Goal: Task Accomplishment & Management: Use online tool/utility

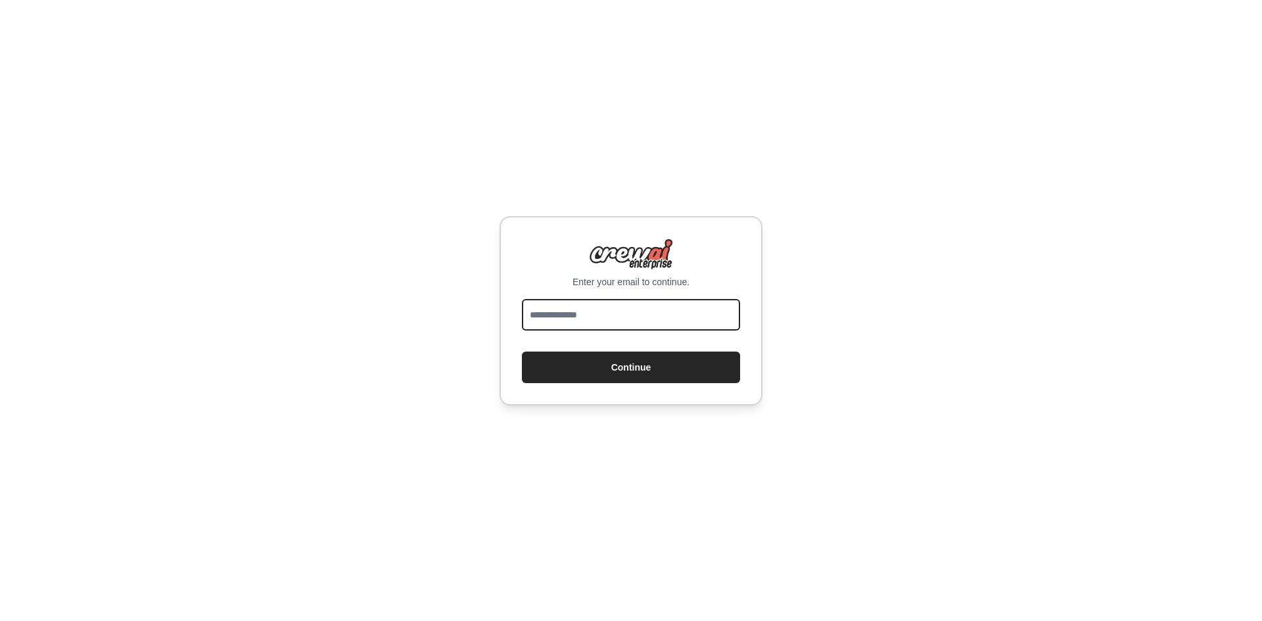
click at [598, 311] on input "email" at bounding box center [631, 315] width 218 height 32
paste input "**********"
type input "**********"
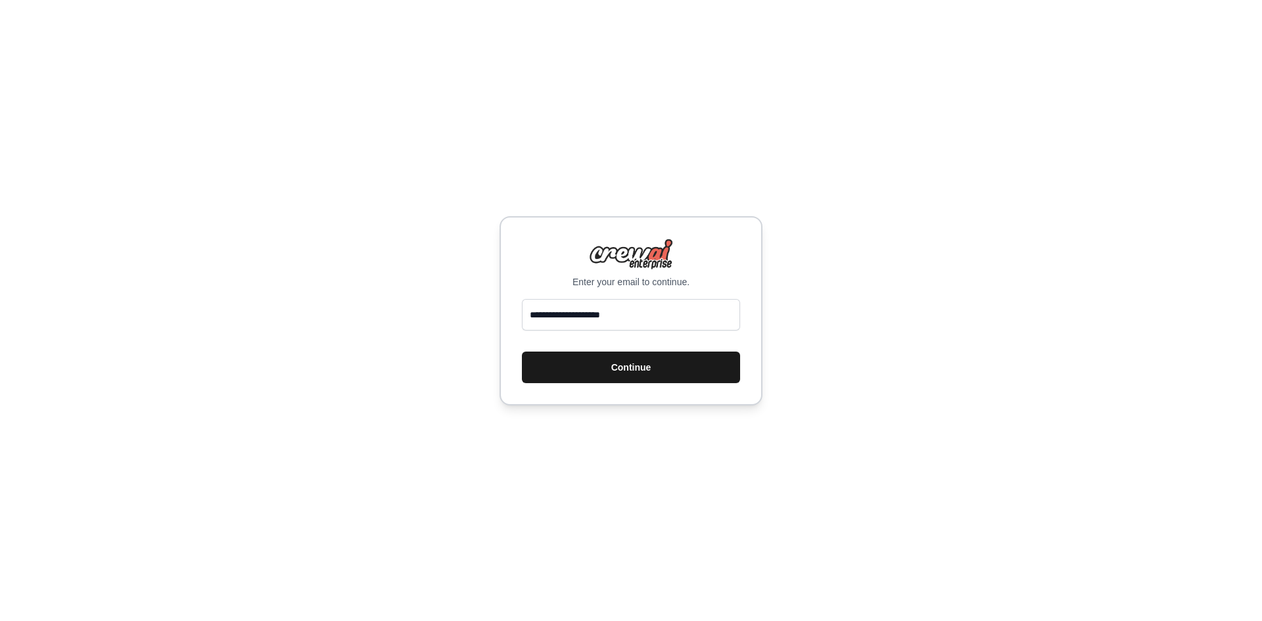
click at [569, 365] on button "Continue" at bounding box center [631, 368] width 218 height 32
click at [544, 133] on div "**********" at bounding box center [631, 310] width 1262 height 621
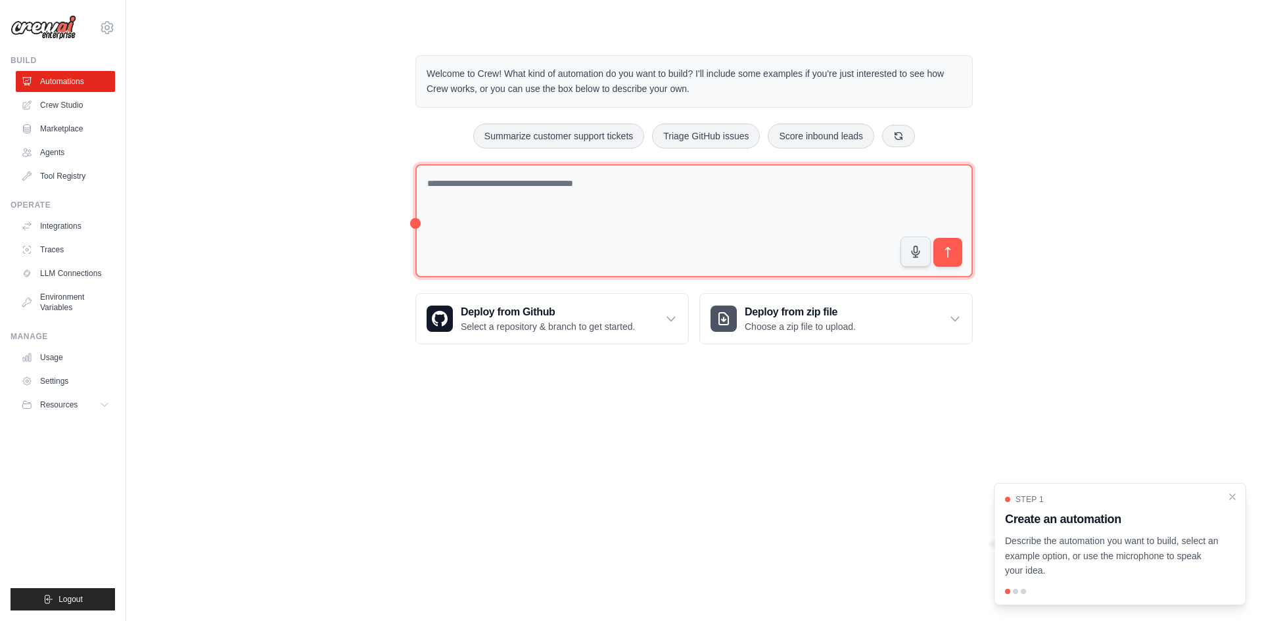
click at [496, 206] on textarea at bounding box center [693, 221] width 557 height 114
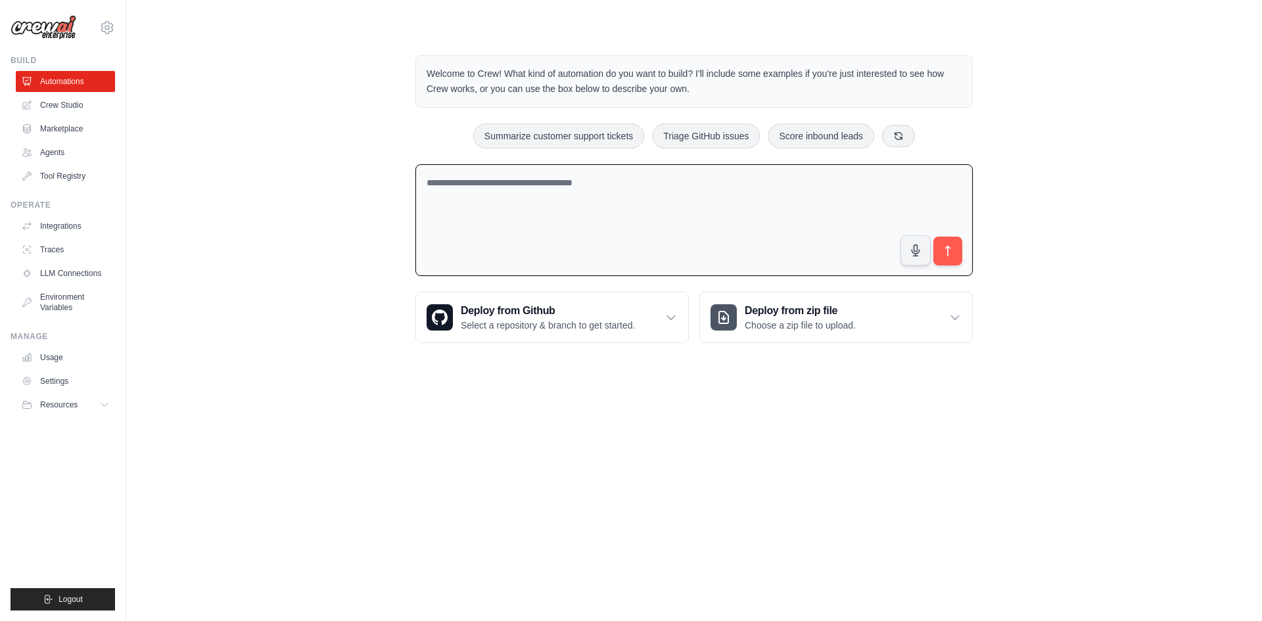
paste textarea "**********"
type textarea "**********"
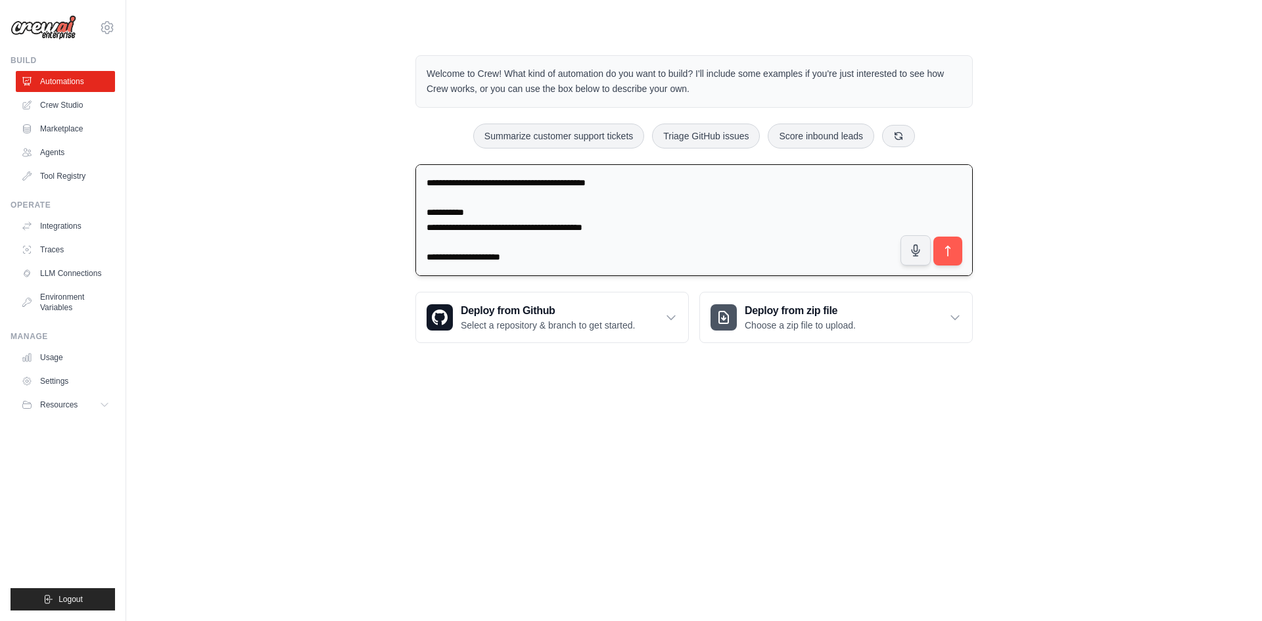
scroll to position [3127, 0]
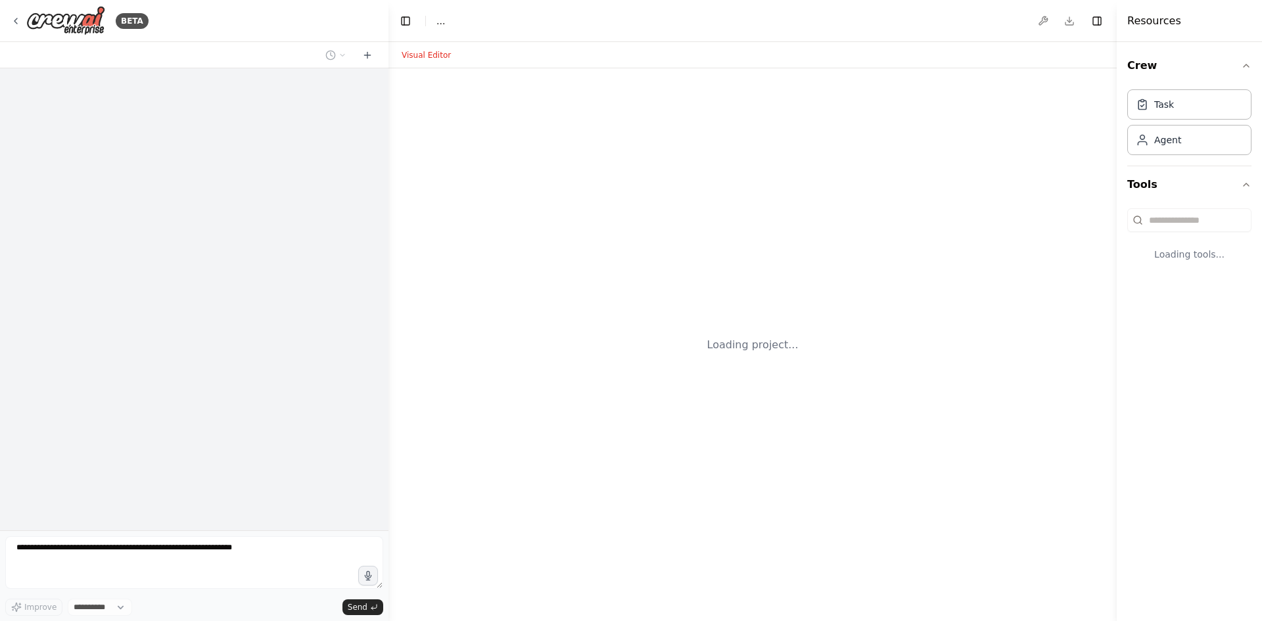
select select "****"
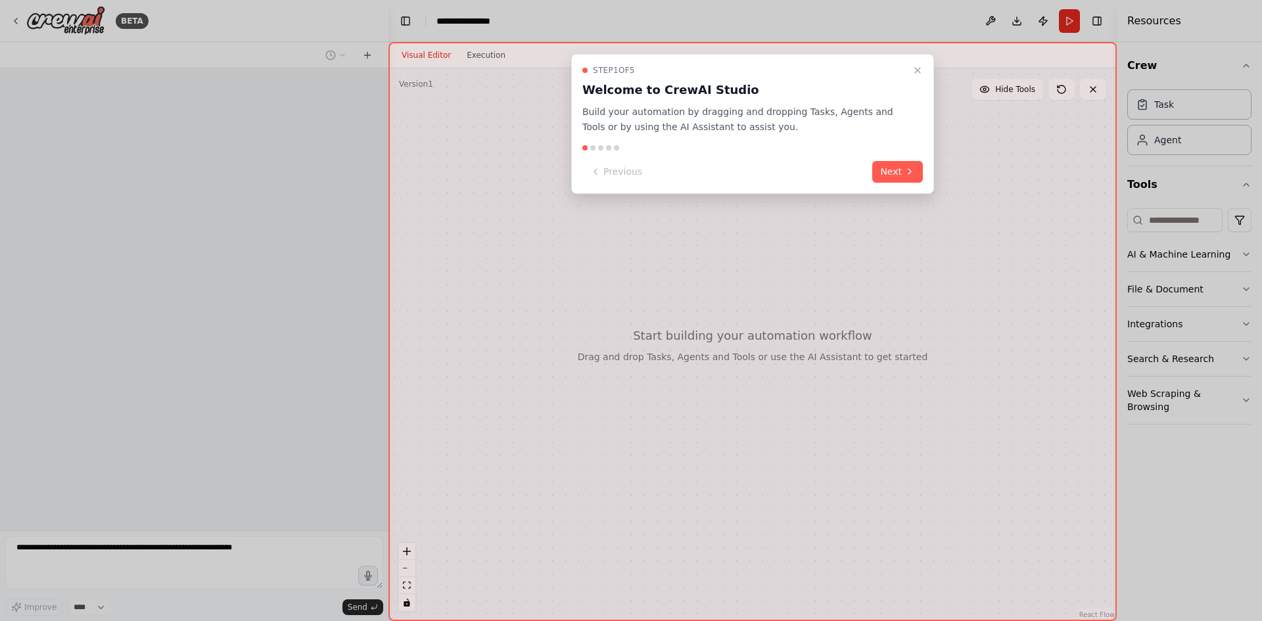
scroll to position [1453, 0]
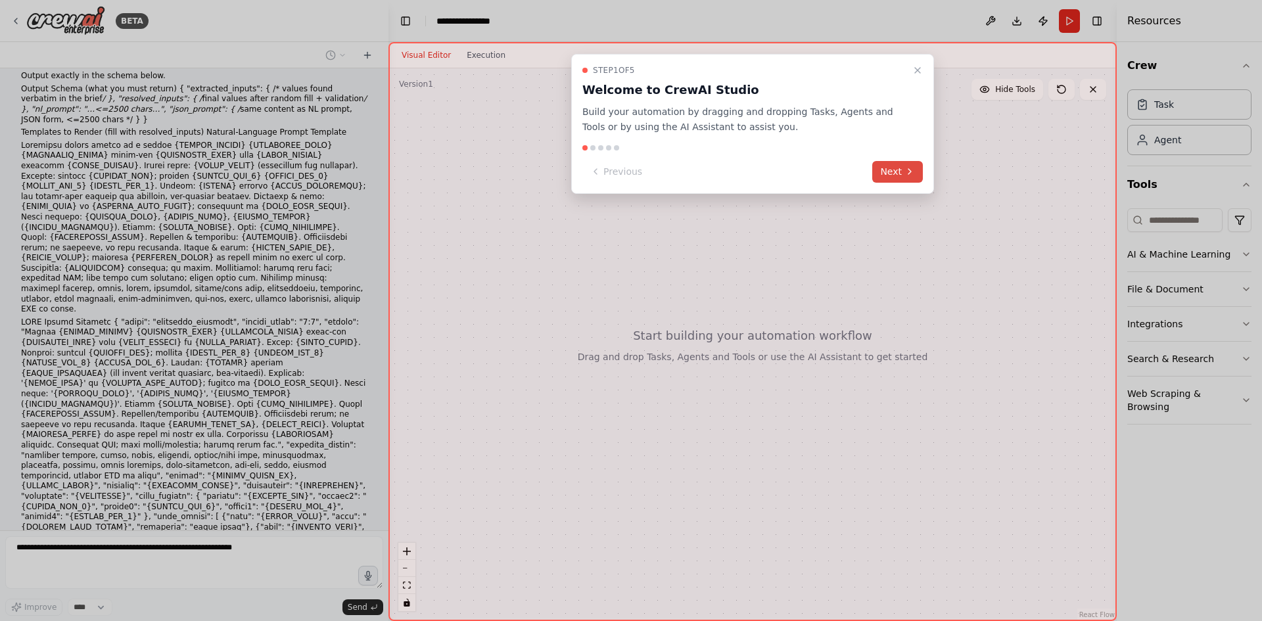
click at [887, 172] on button "Next" at bounding box center [897, 172] width 51 height 22
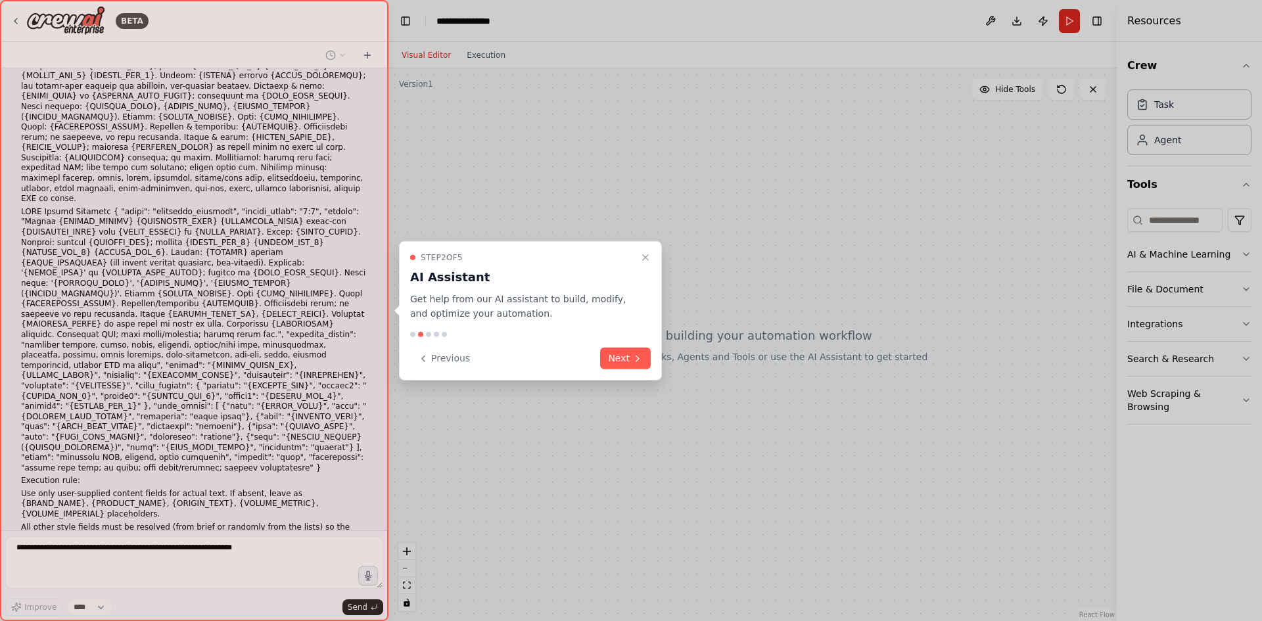
click at [634, 346] on div "Step 2 of 5 AI Assistant Get help from our AI assistant to build, modify, and o…" at bounding box center [530, 311] width 263 height 140
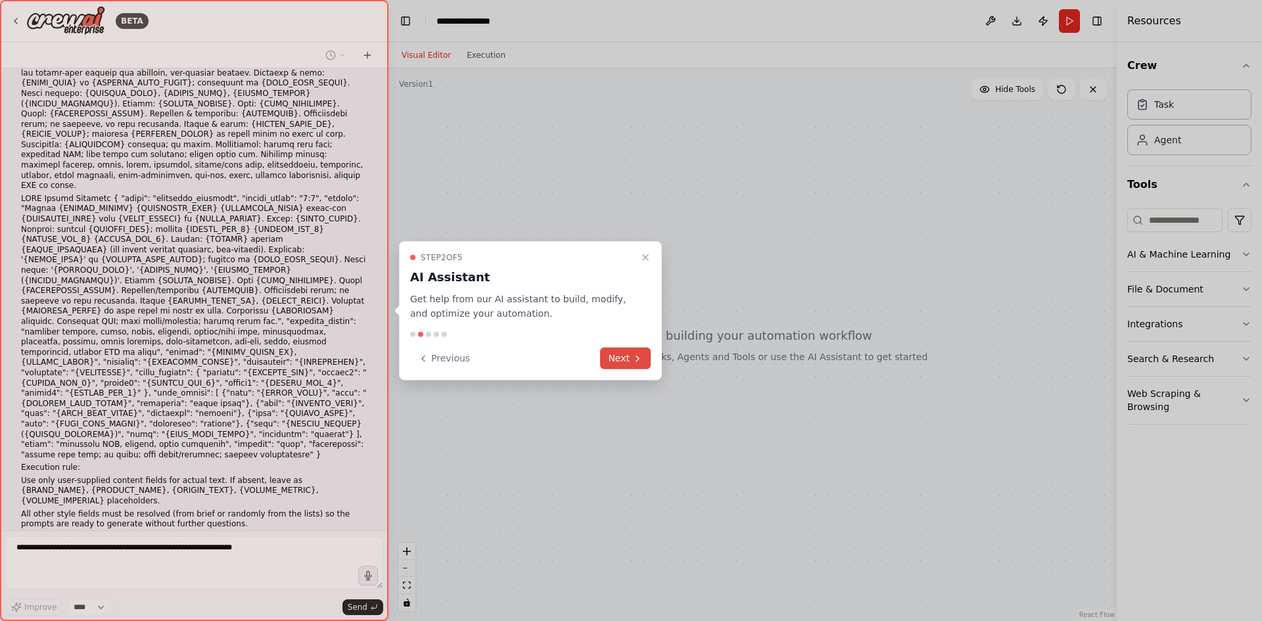
click at [634, 350] on button "Next" at bounding box center [625, 359] width 51 height 22
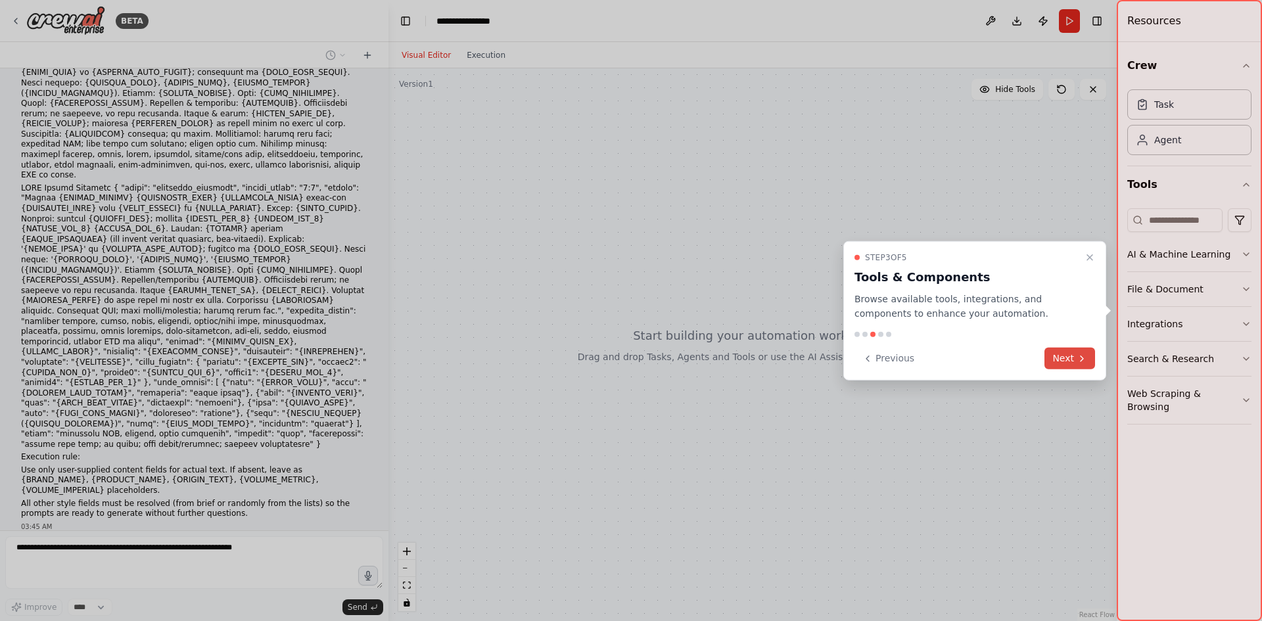
click at [1062, 355] on button "Next" at bounding box center [1069, 359] width 51 height 22
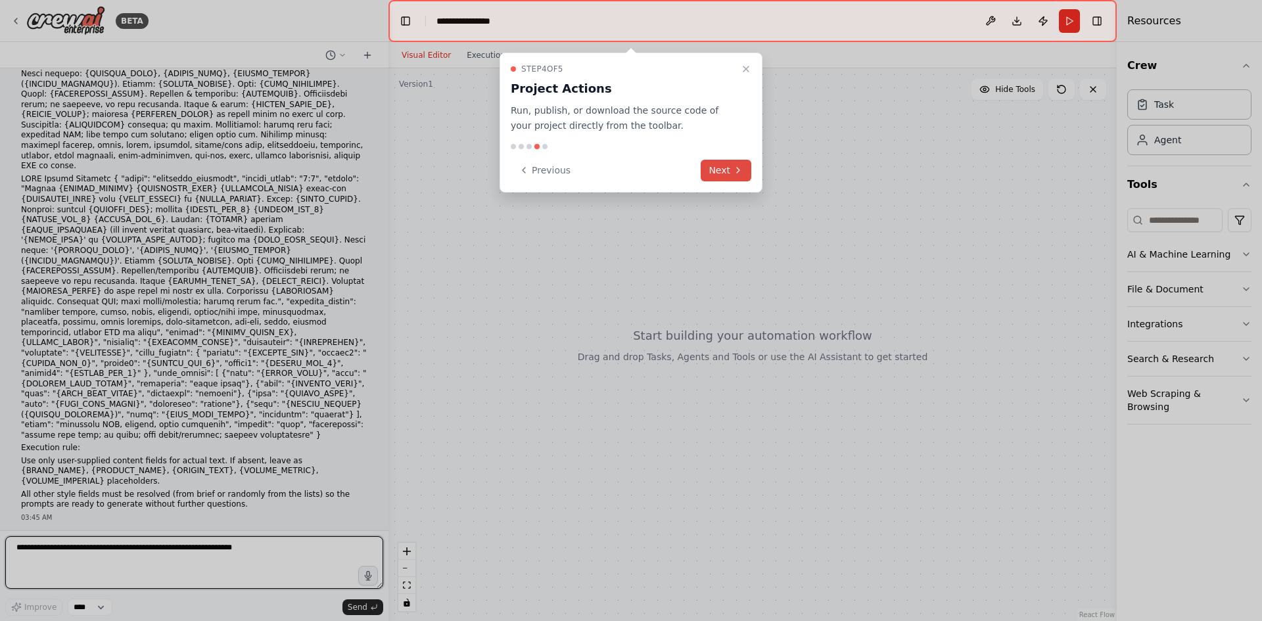
scroll to position [1607, 0]
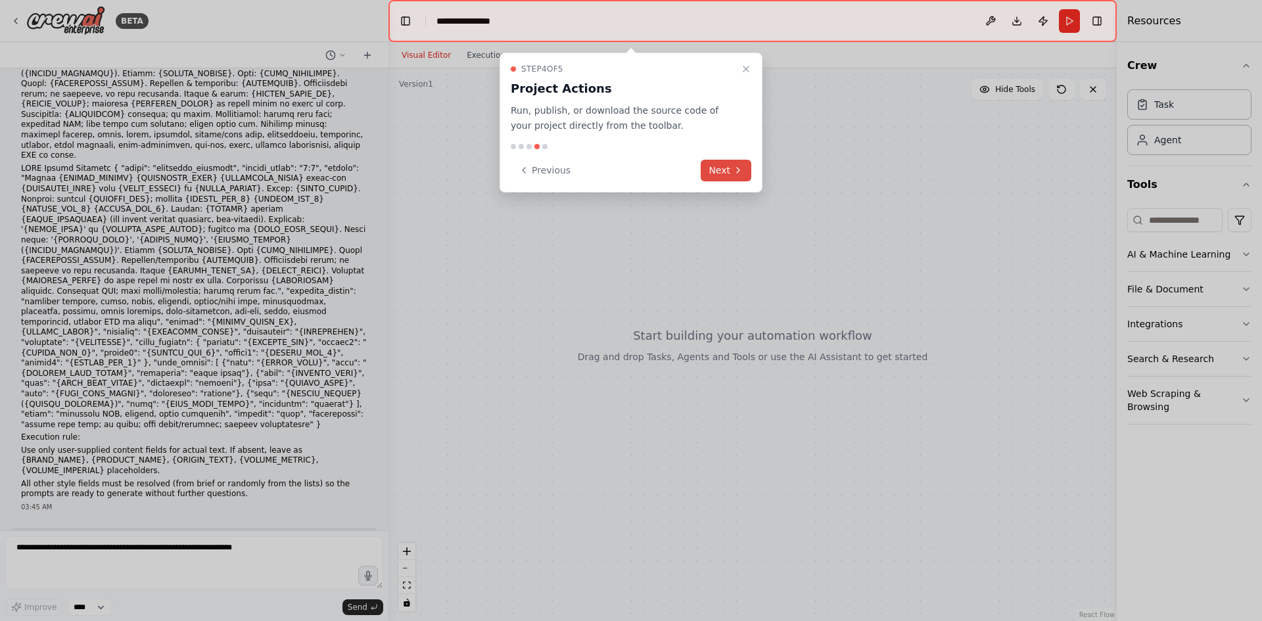
click at [714, 170] on button "Next" at bounding box center [726, 171] width 51 height 22
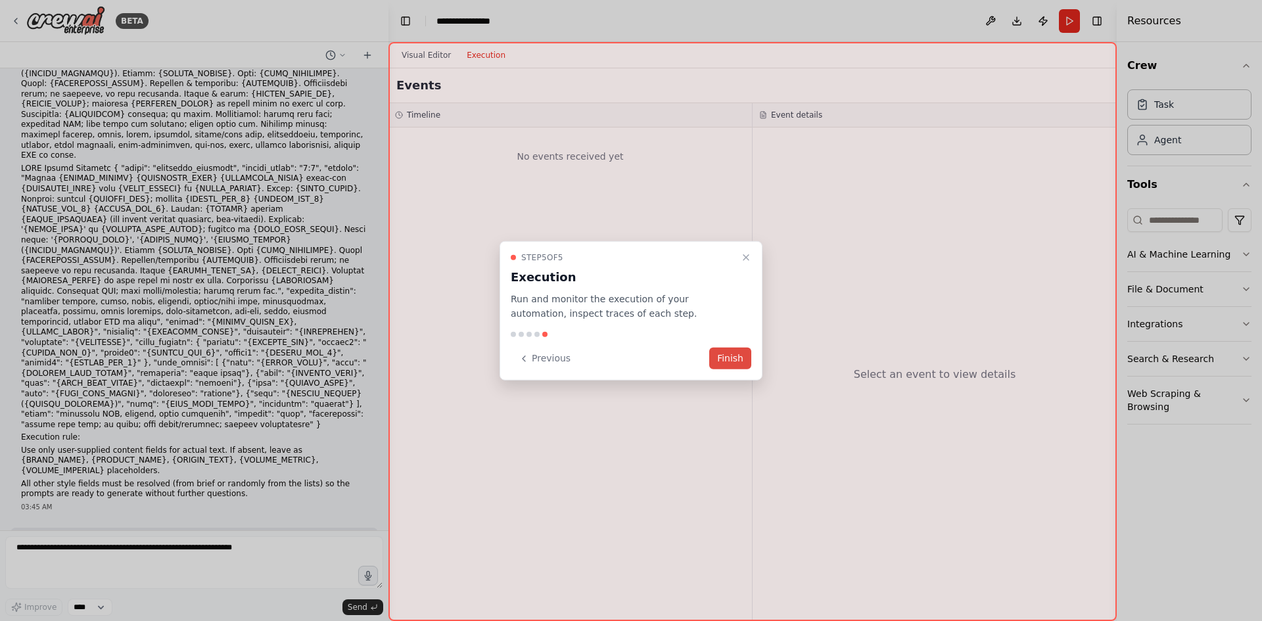
click at [729, 359] on button "Finish" at bounding box center [730, 359] width 42 height 22
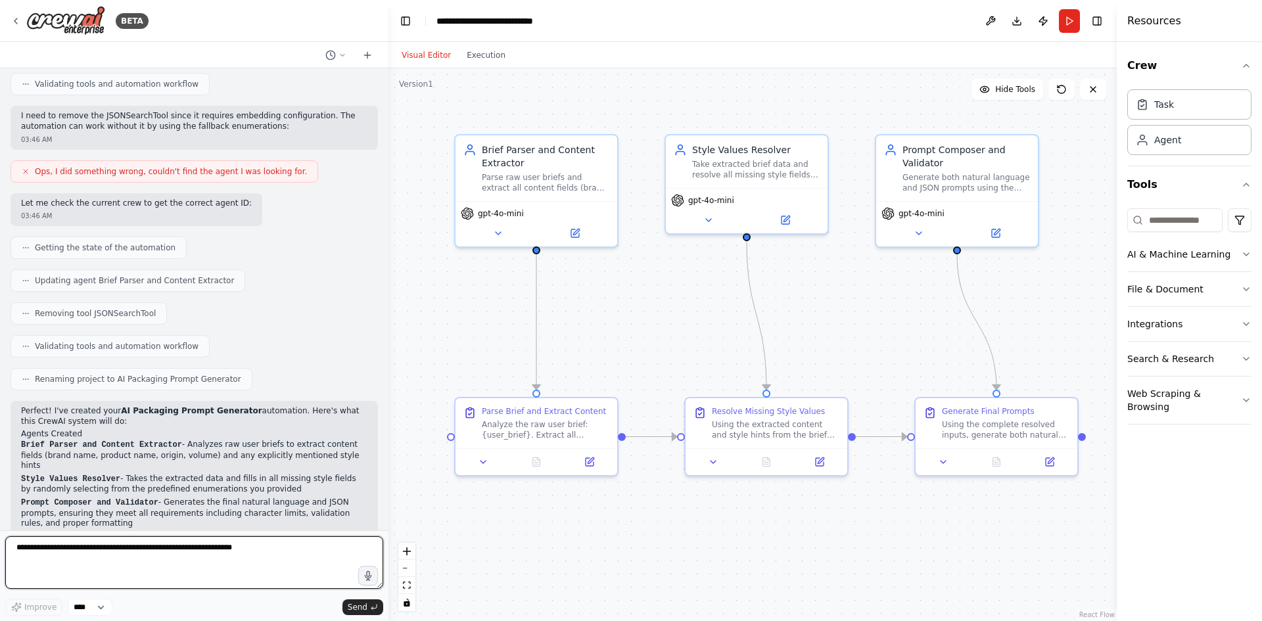
scroll to position [2622, 0]
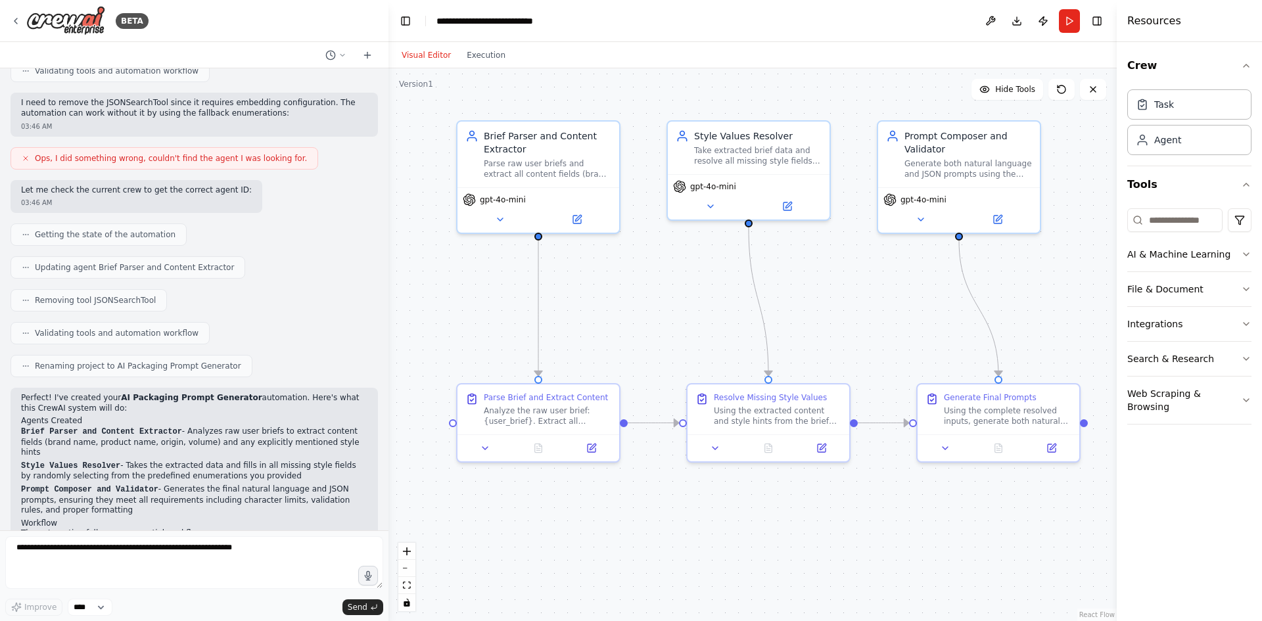
drag, startPoint x: 855, startPoint y: 330, endPoint x: 881, endPoint y: 316, distance: 29.7
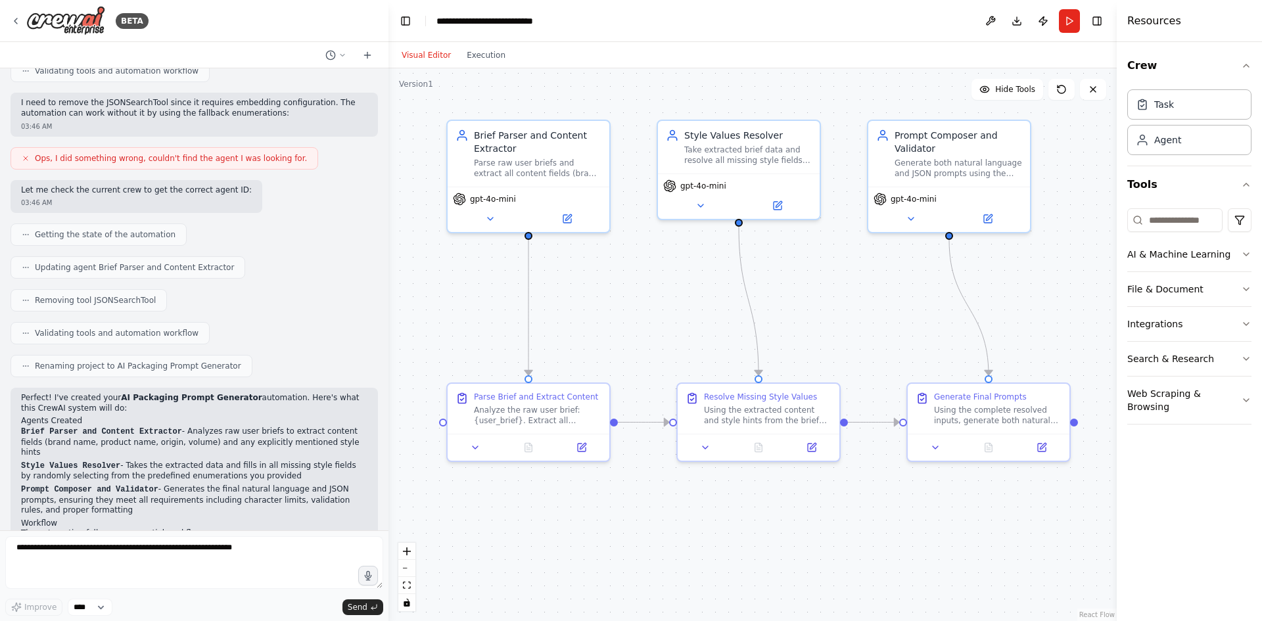
drag, startPoint x: 835, startPoint y: 314, endPoint x: 810, endPoint y: 312, distance: 25.7
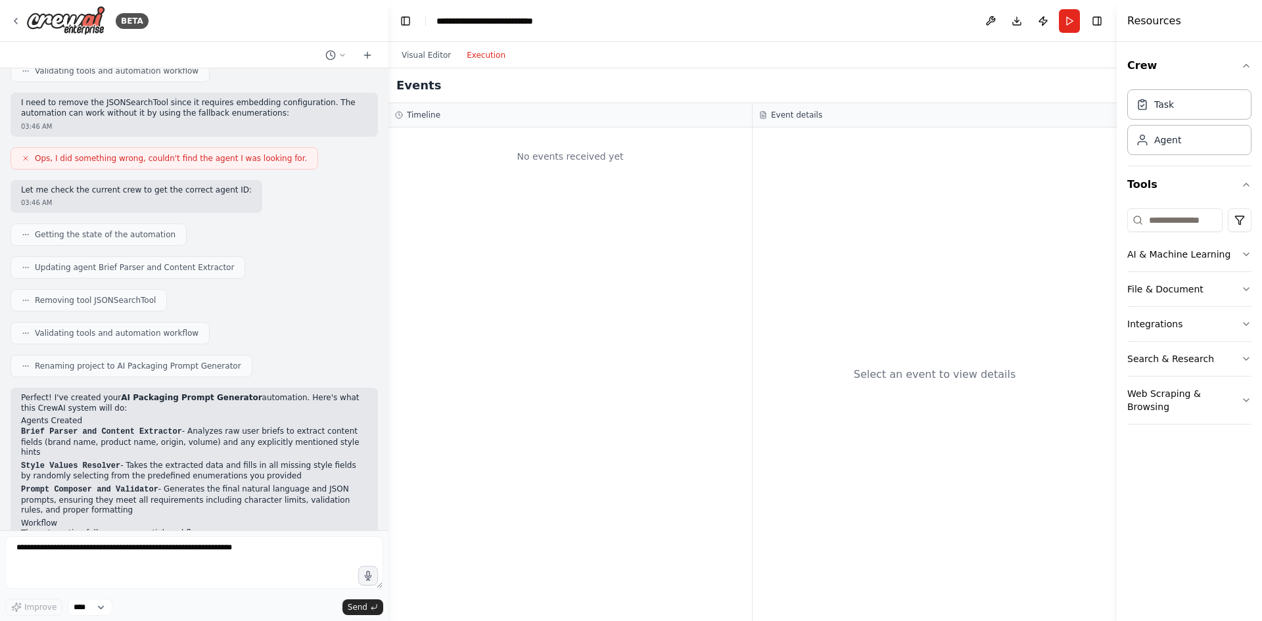
click at [481, 60] on button "Execution" at bounding box center [486, 55] width 55 height 16
click at [1081, 30] on header "**********" at bounding box center [752, 21] width 728 height 42
click at [1074, 28] on button "Run" at bounding box center [1069, 21] width 21 height 24
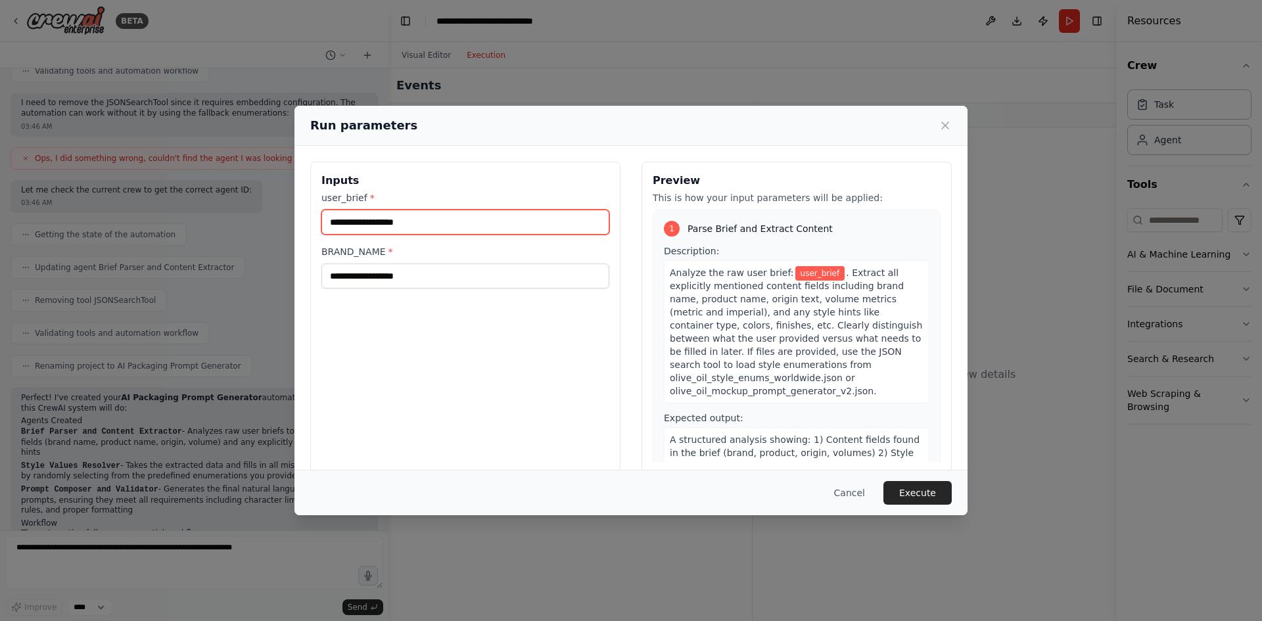
click at [384, 225] on input "user_brief *" at bounding box center [465, 222] width 288 height 25
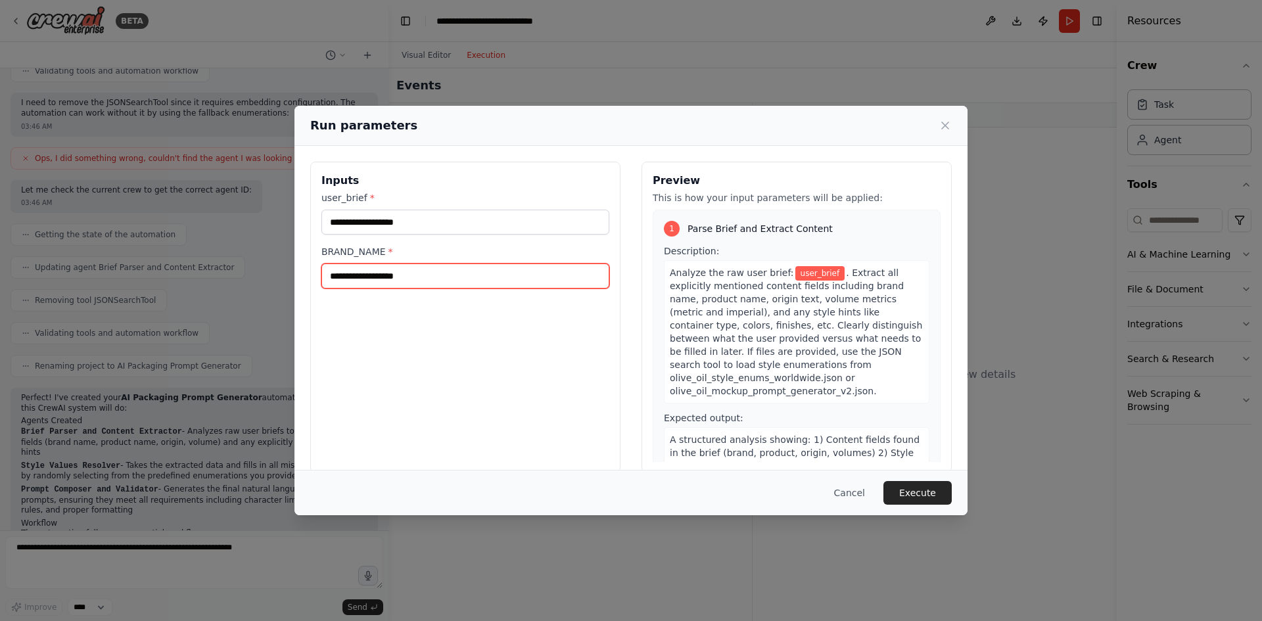
click at [532, 281] on input "BRAND_NAME *" at bounding box center [465, 276] width 288 height 25
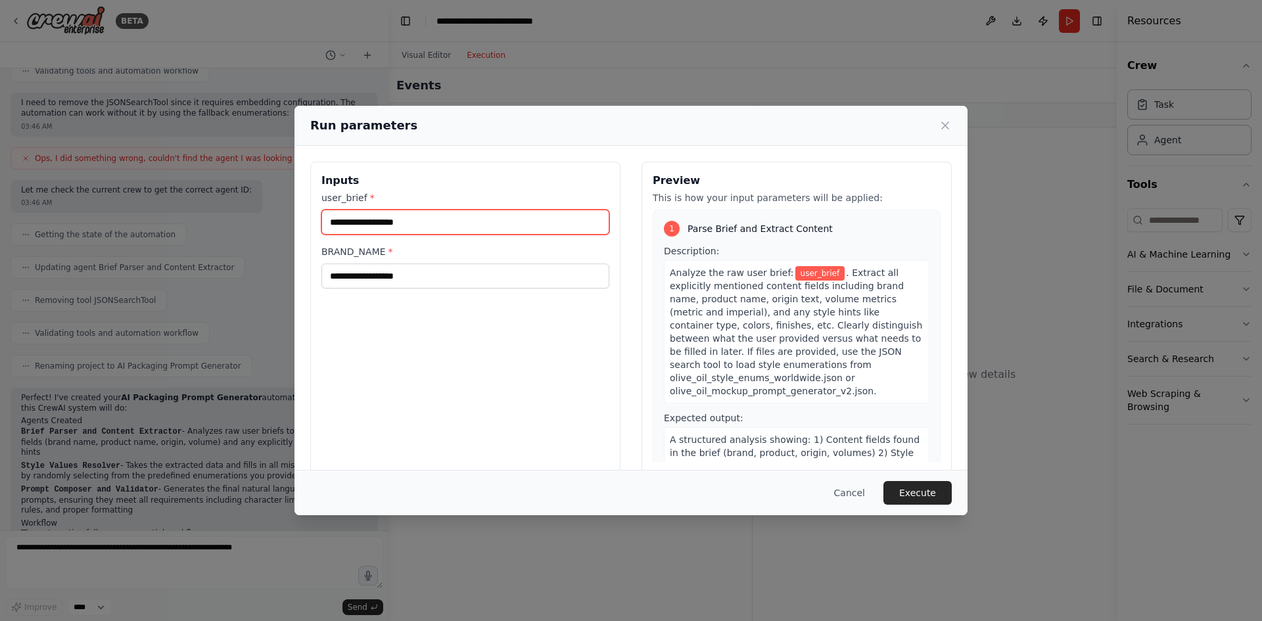
click at [438, 220] on input "user_brief *" at bounding box center [465, 222] width 288 height 25
paste input "**********"
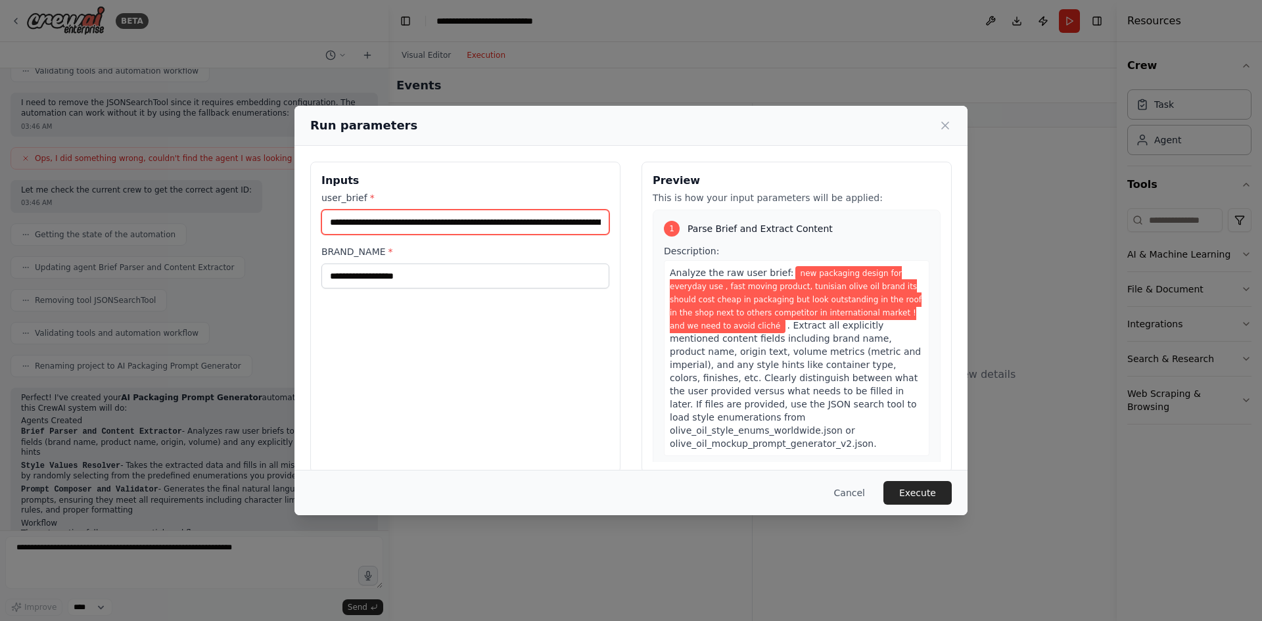
scroll to position [0, 724]
type input "**********"
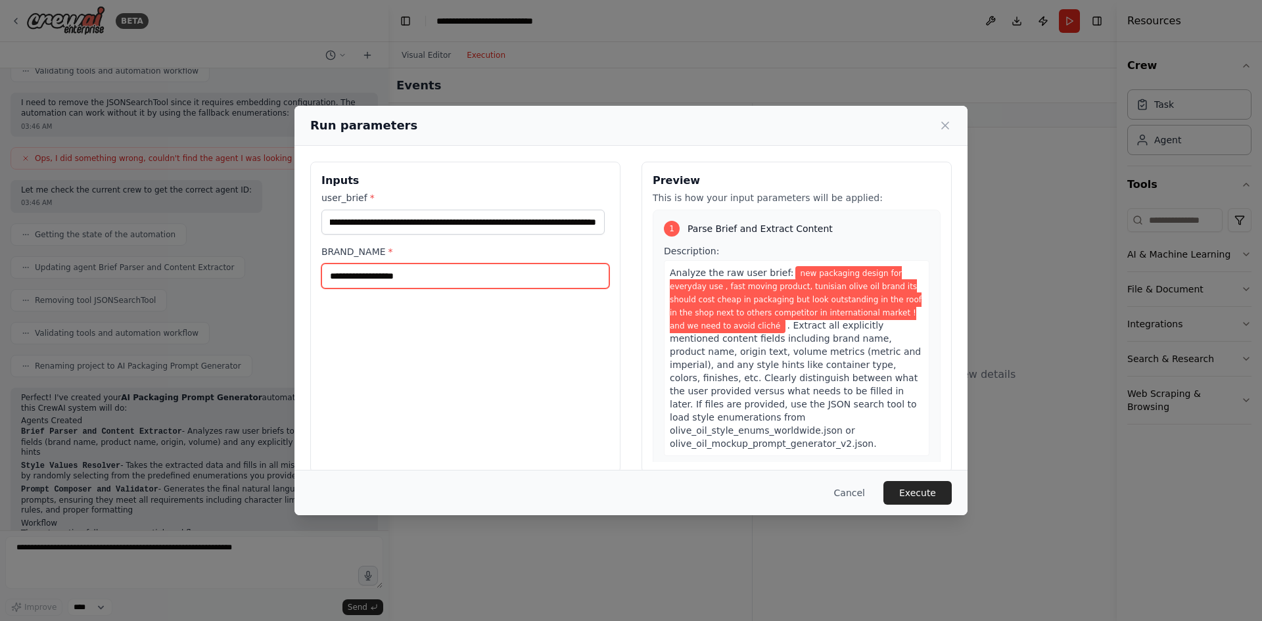
scroll to position [0, 0]
click at [427, 279] on input "BRAND_NAME *" at bounding box center [465, 276] width 288 height 25
click at [352, 273] on input "BRAND_NAME *" at bounding box center [465, 276] width 288 height 25
type input "**********"
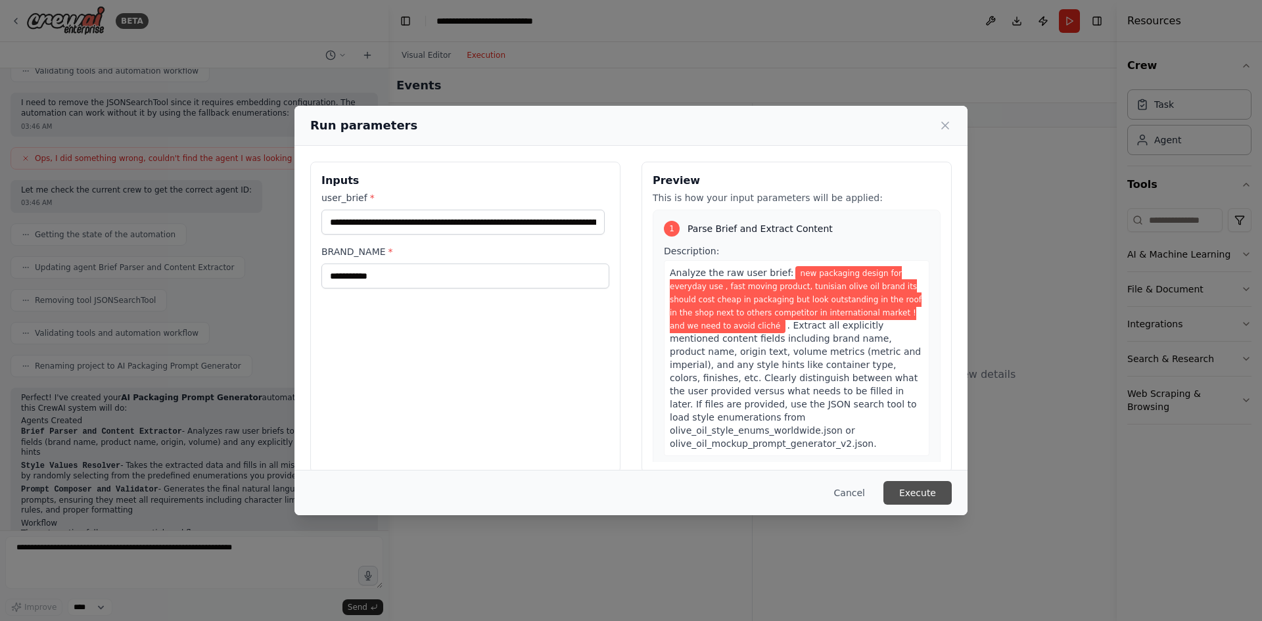
click at [921, 489] on button "Execute" at bounding box center [917, 493] width 68 height 24
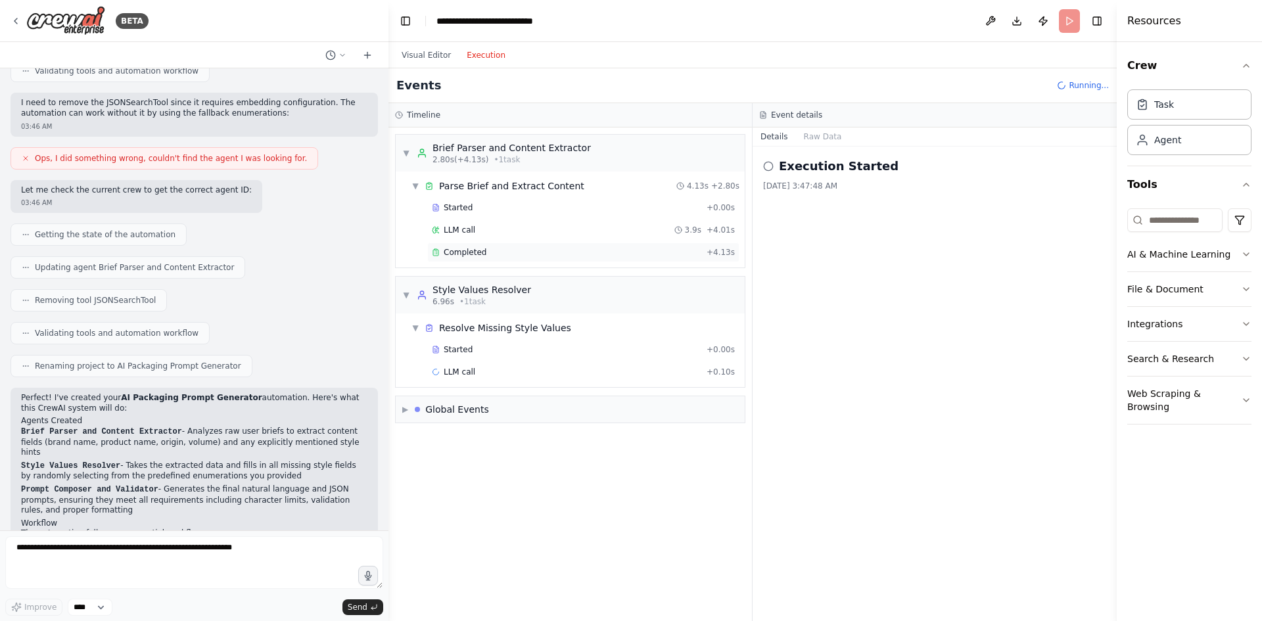
click at [459, 255] on span "Completed" at bounding box center [465, 252] width 43 height 11
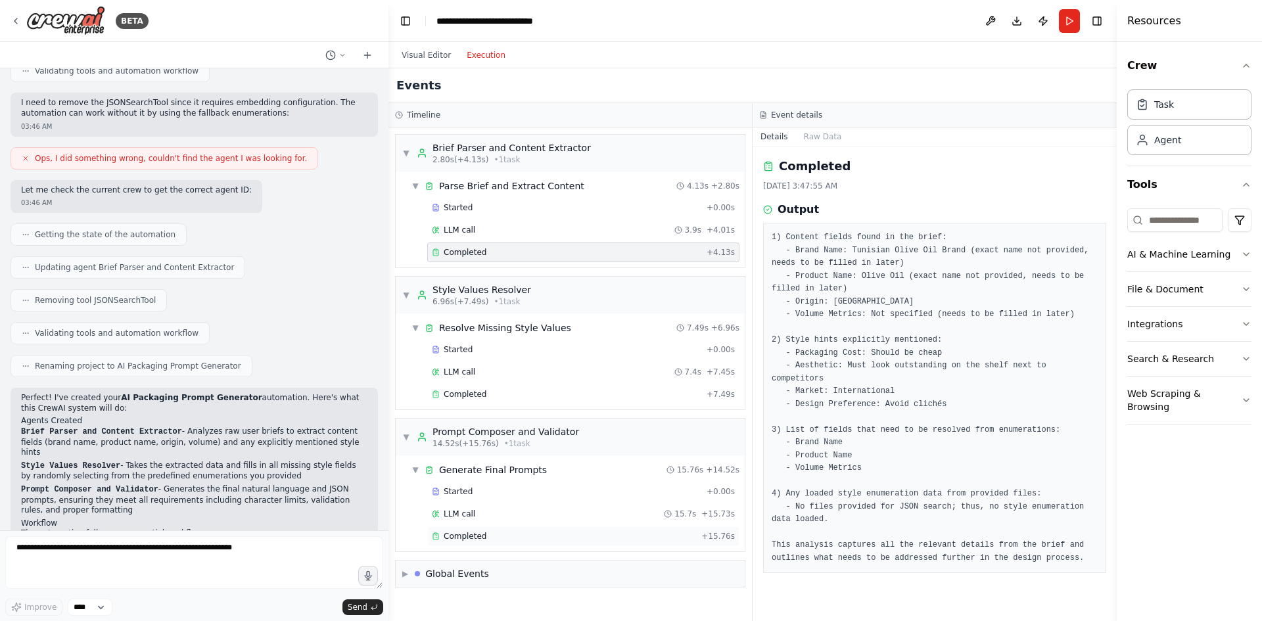
click at [497, 539] on div "Completed" at bounding box center [564, 536] width 264 height 11
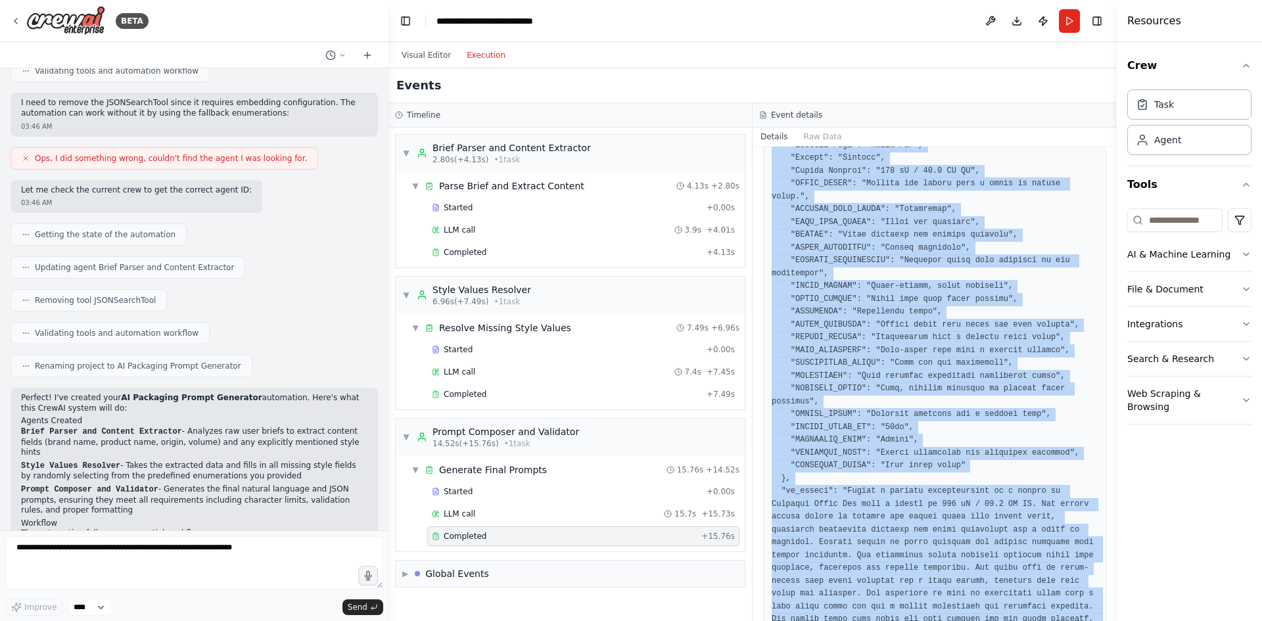
scroll to position [704, 0]
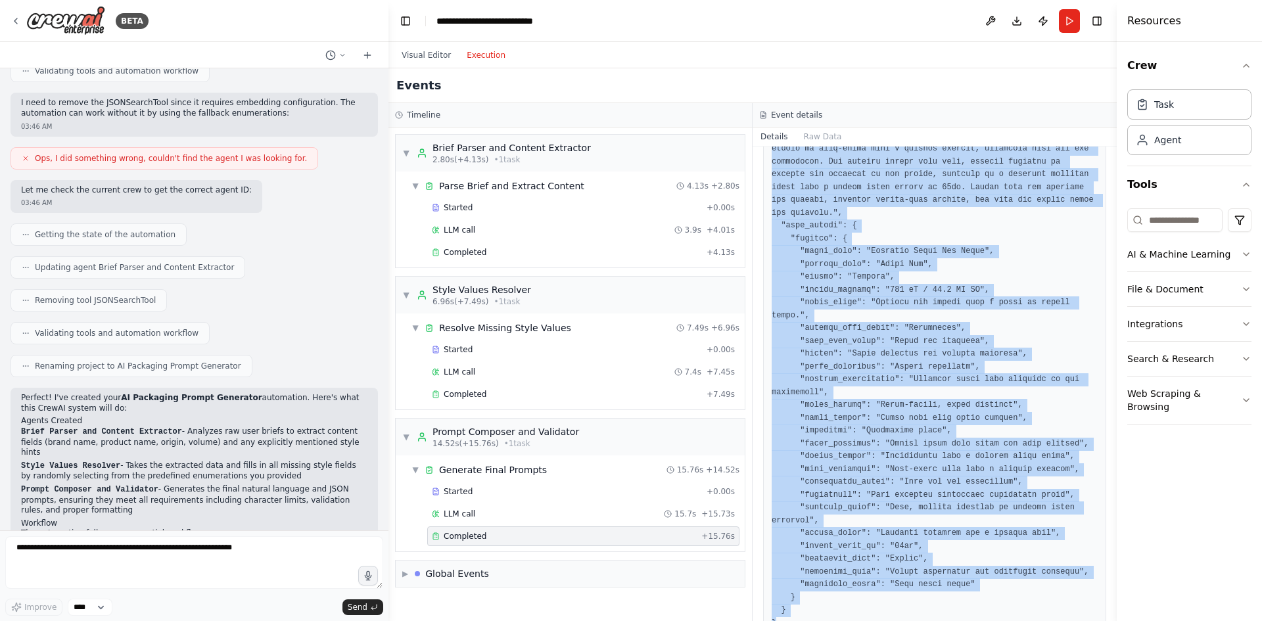
drag, startPoint x: 772, startPoint y: 239, endPoint x: 912, endPoint y: 581, distance: 369.1
click at [912, 581] on pre at bounding box center [935, 78] width 326 height 1102
copy pre "{ "extracted_inputs": { "Brand Name": "Tunisian Olive Oil Brand", "Product Name…"
click at [841, 330] on pre at bounding box center [935, 78] width 326 height 1102
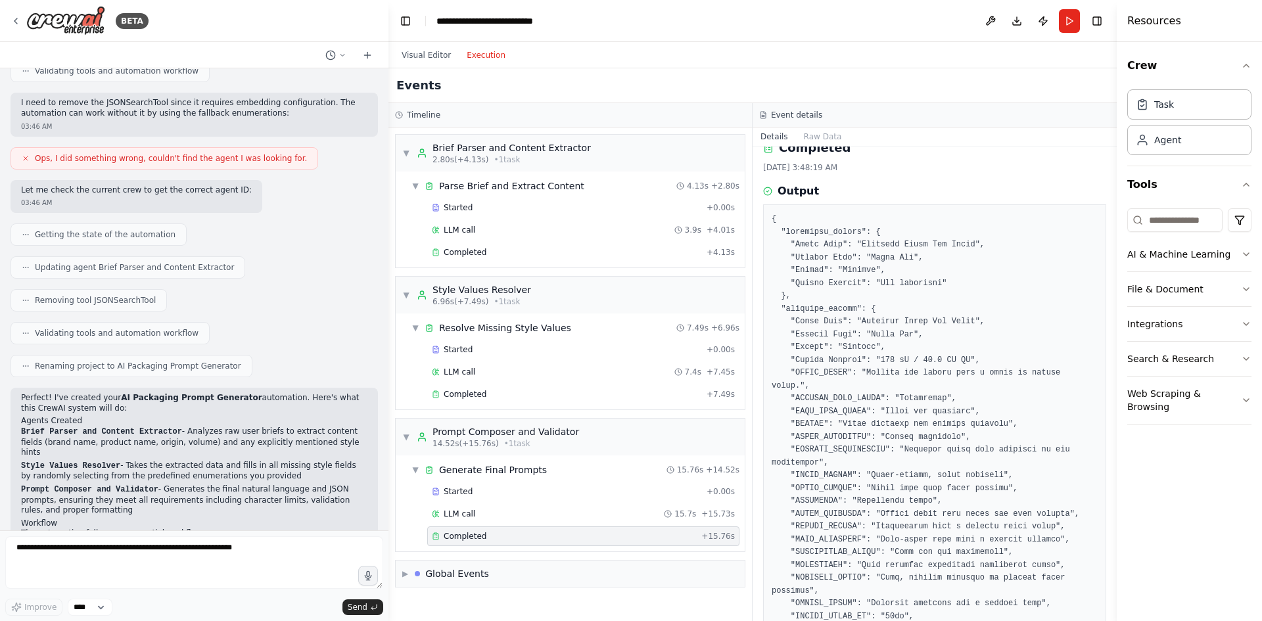
scroll to position [0, 0]
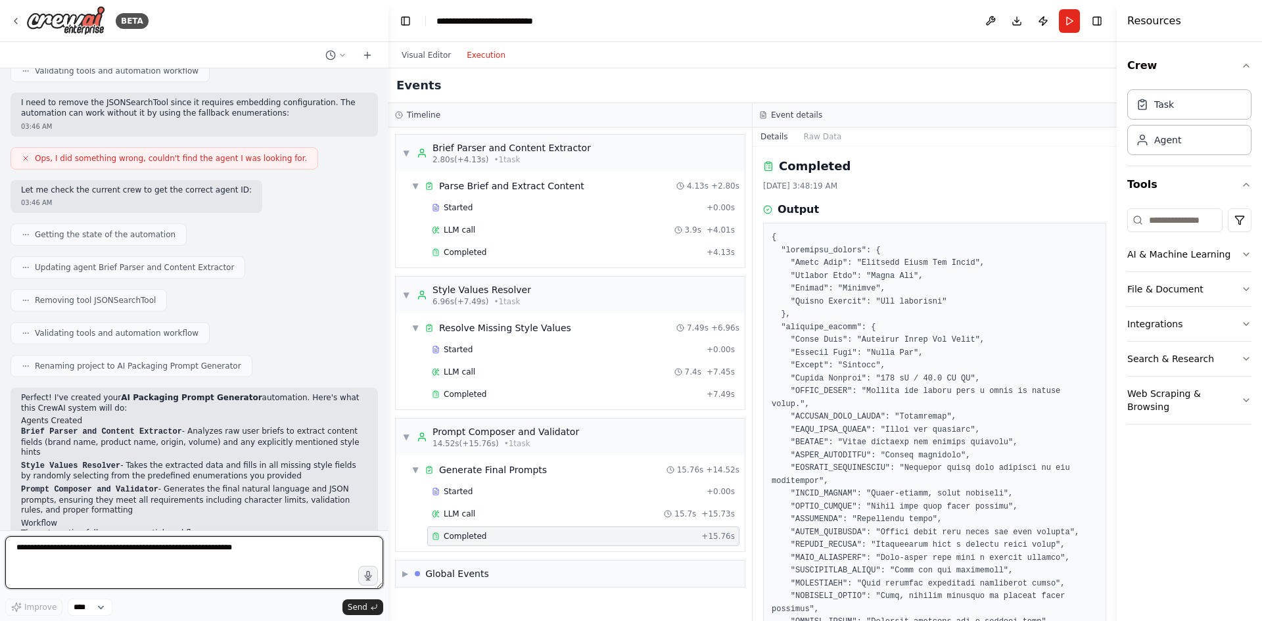
click at [235, 559] on textarea at bounding box center [194, 562] width 378 height 53
type textarea "**********"
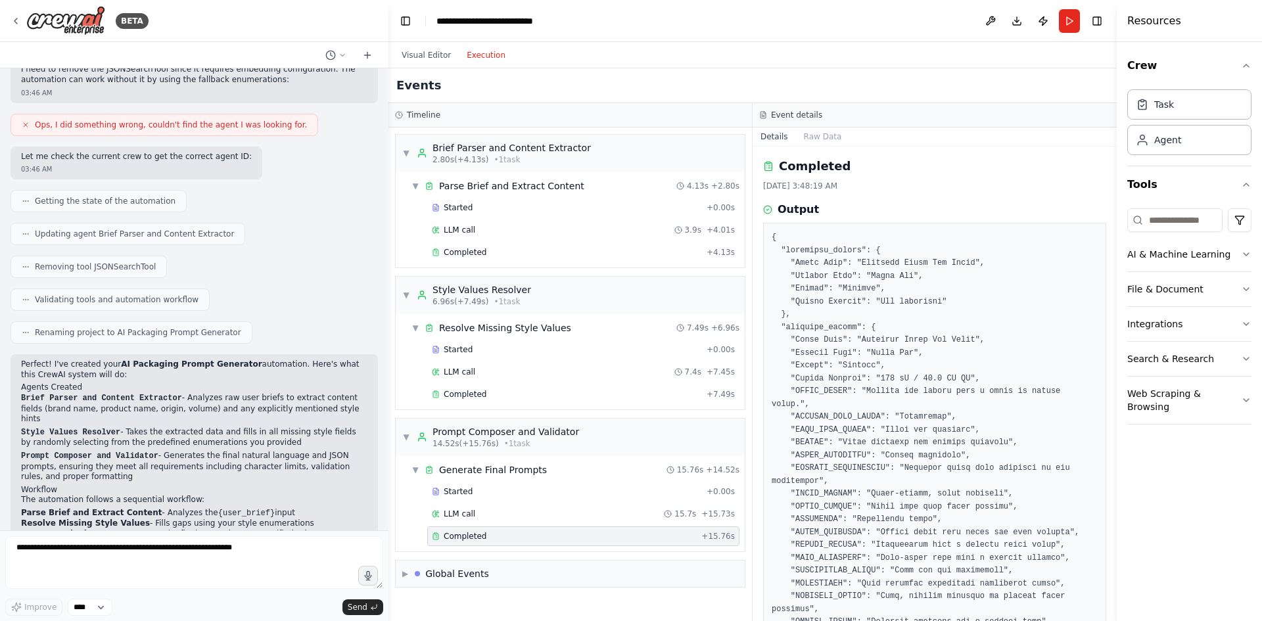
scroll to position [2700, 0]
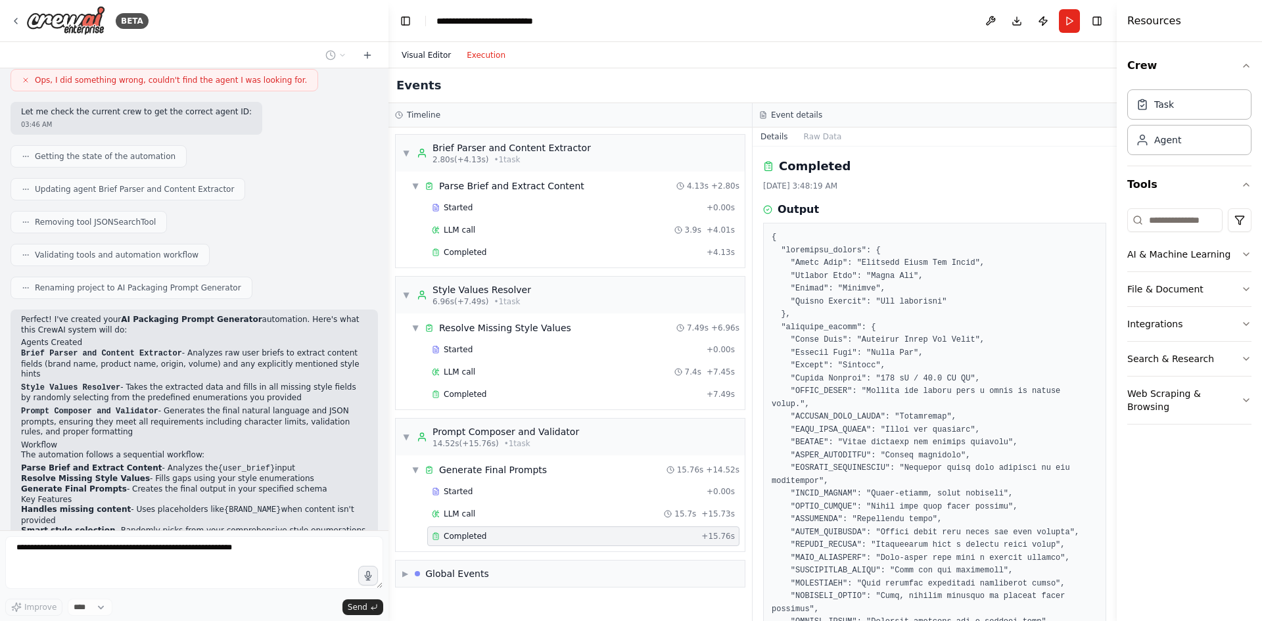
click at [429, 51] on button "Visual Editor" at bounding box center [426, 55] width 65 height 16
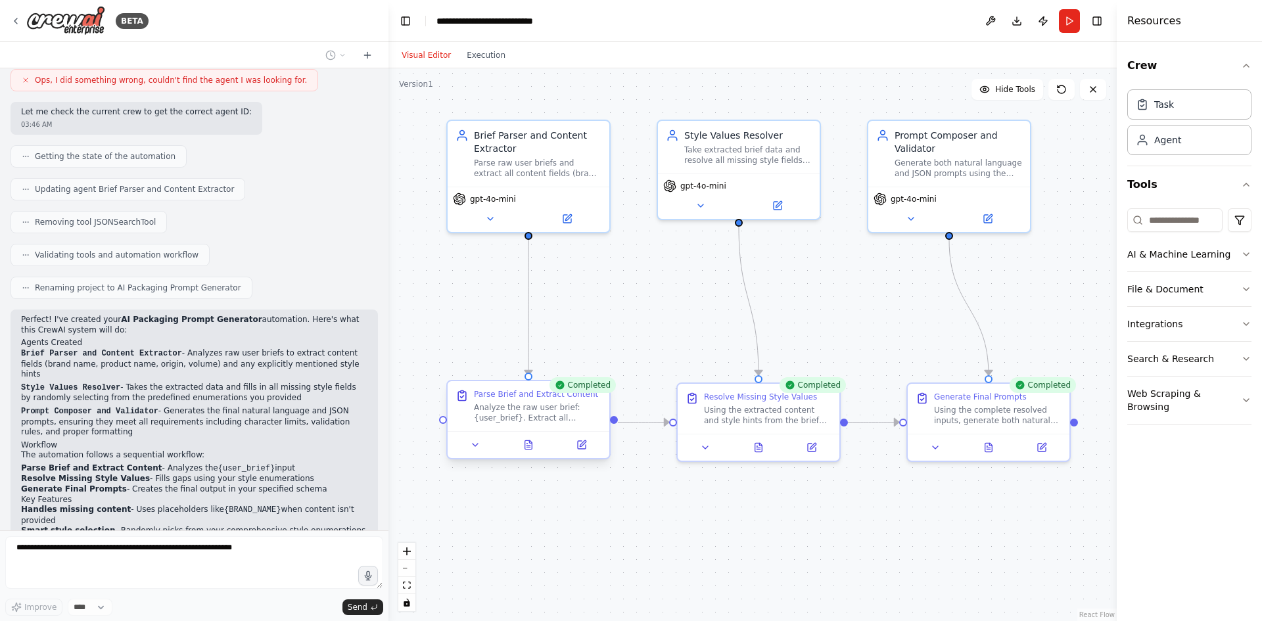
click at [538, 403] on div "Analyze the raw user brief: {user_brief}. Extract all explicitly mentioned cont…" at bounding box center [538, 412] width 128 height 21
click at [575, 444] on button at bounding box center [581, 445] width 45 height 16
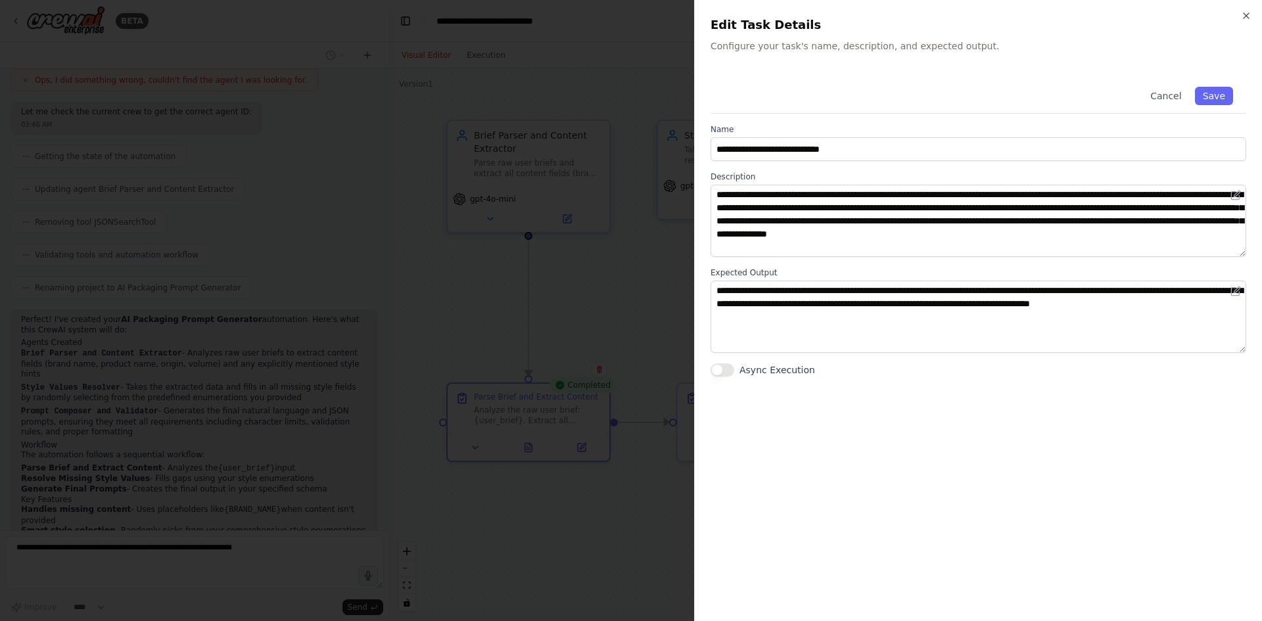
click at [565, 419] on div at bounding box center [631, 310] width 1262 height 621
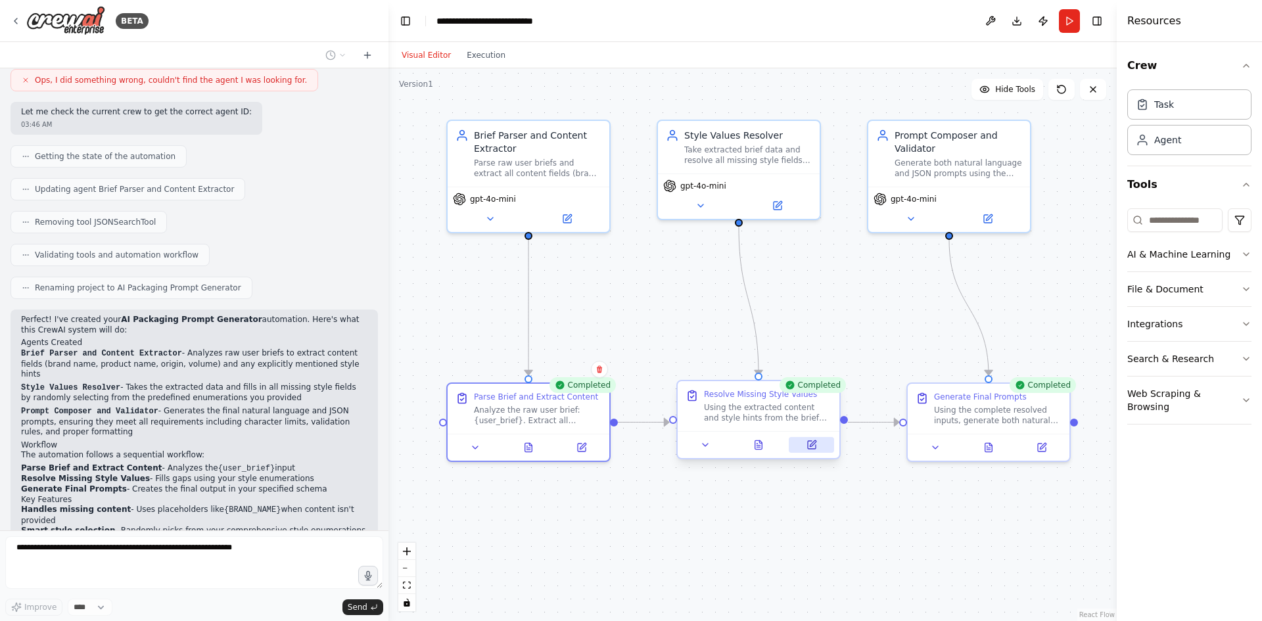
click at [806, 445] on icon at bounding box center [811, 445] width 11 height 11
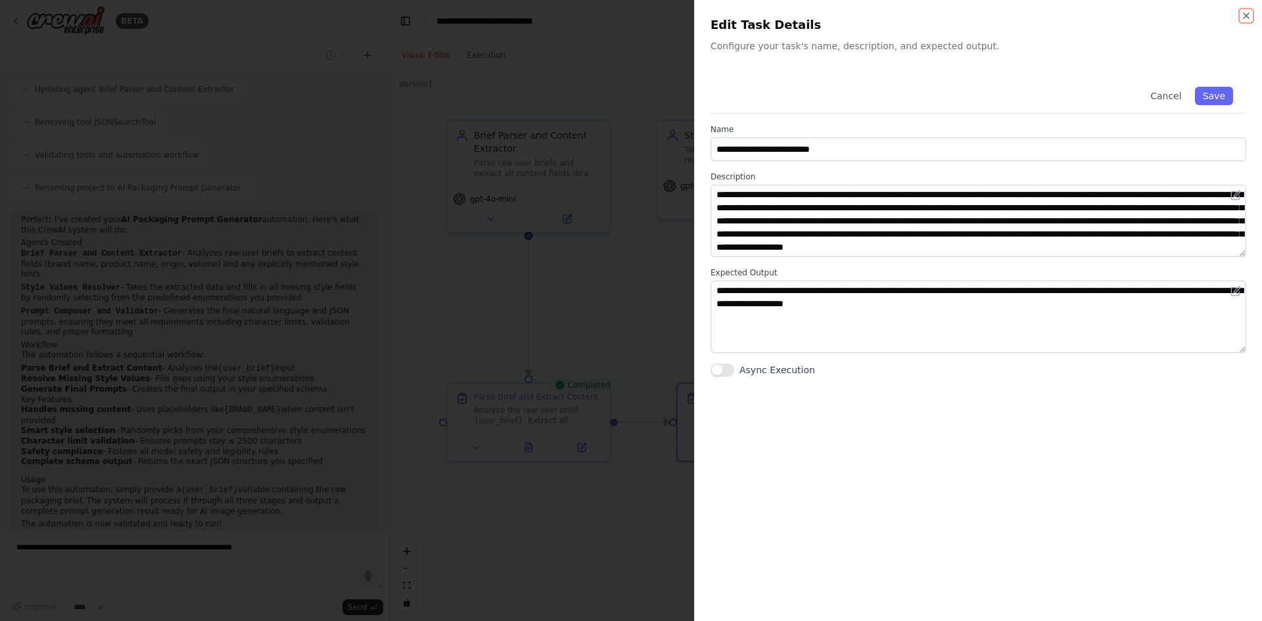
scroll to position [2810, 0]
click at [610, 394] on div at bounding box center [631, 310] width 1262 height 621
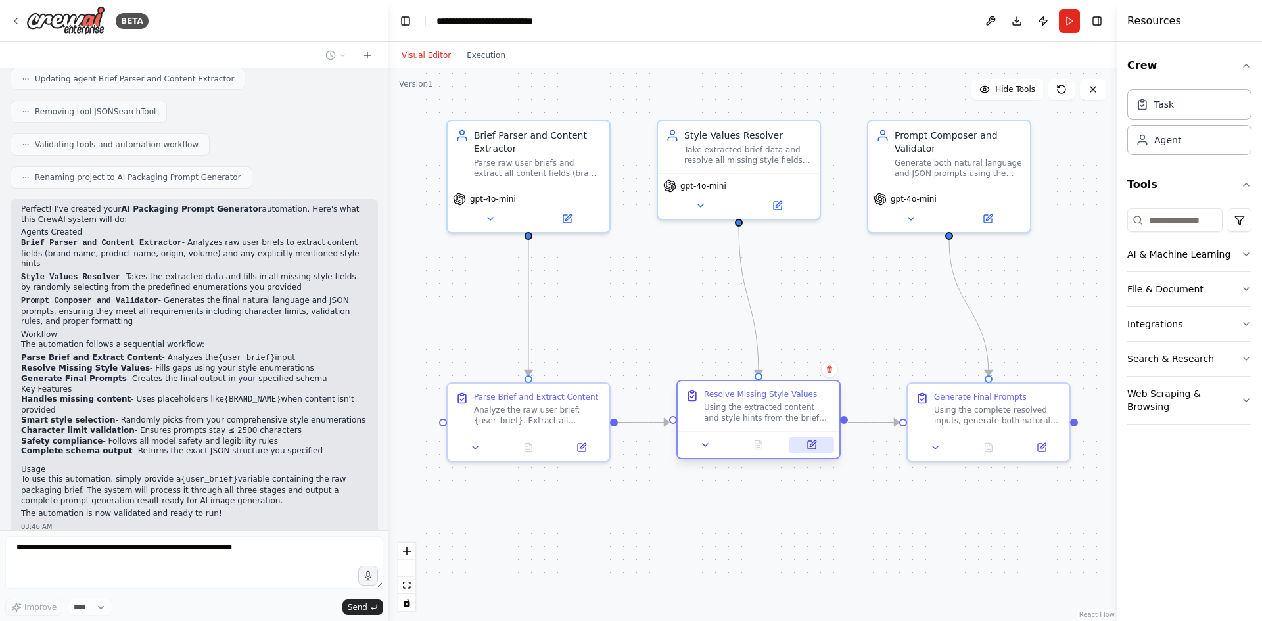
click at [808, 447] on icon at bounding box center [812, 445] width 8 height 8
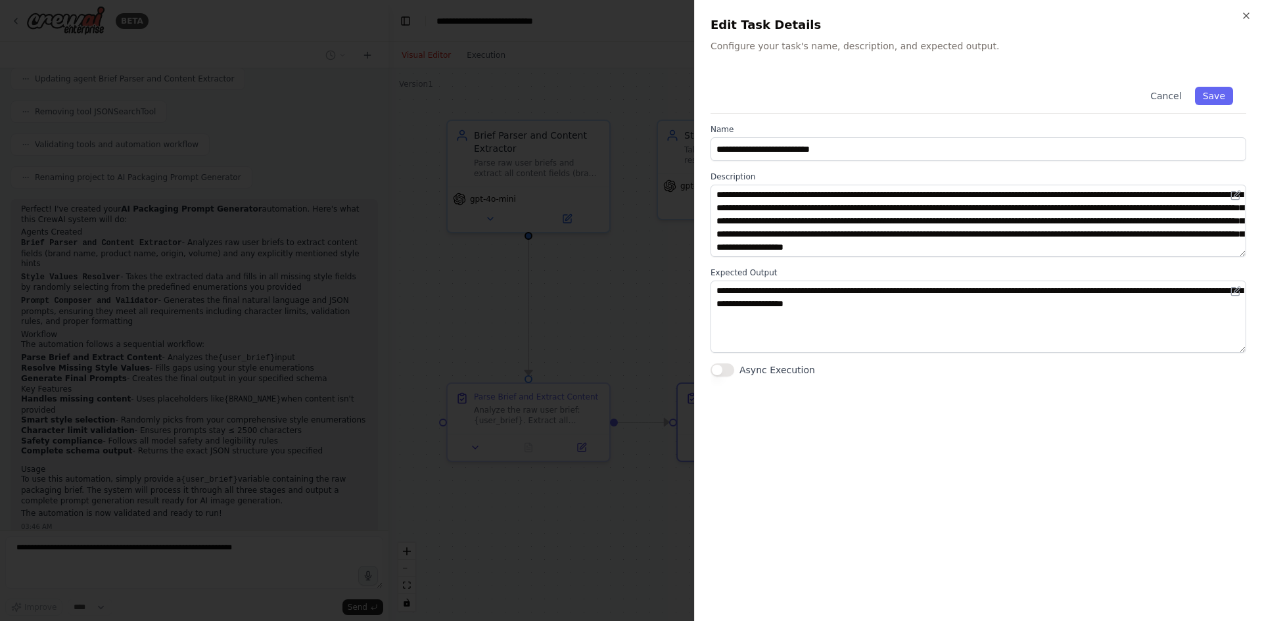
scroll to position [13, 0]
click at [678, 322] on div at bounding box center [631, 310] width 1262 height 621
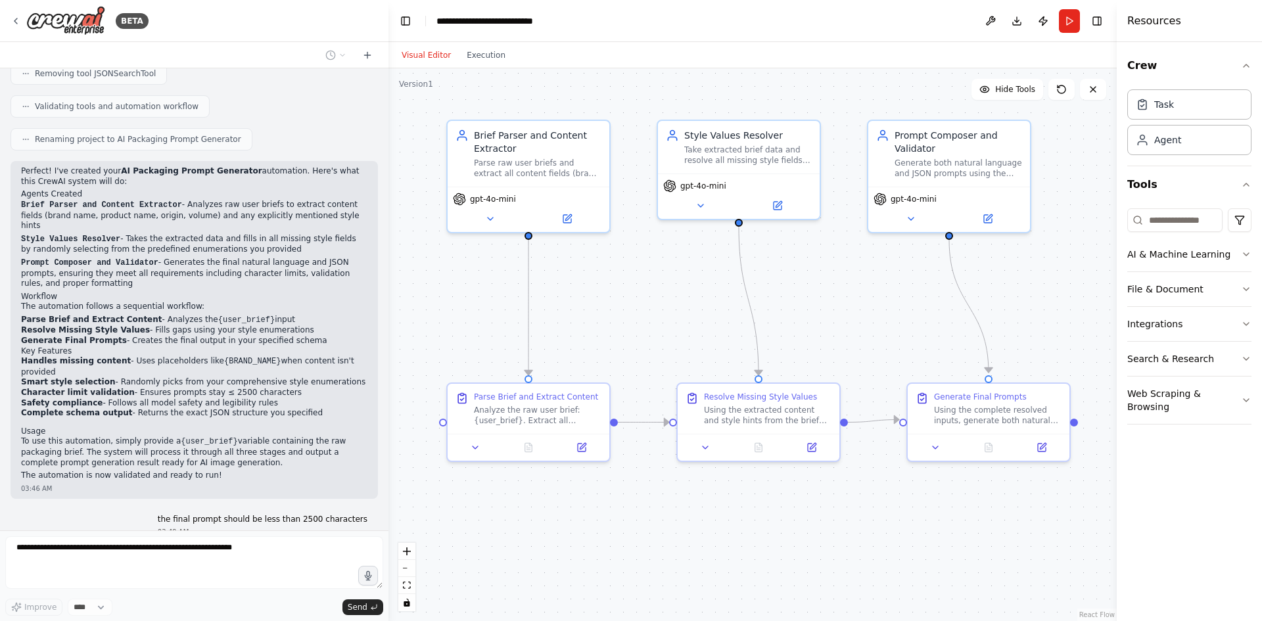
scroll to position [2887, 0]
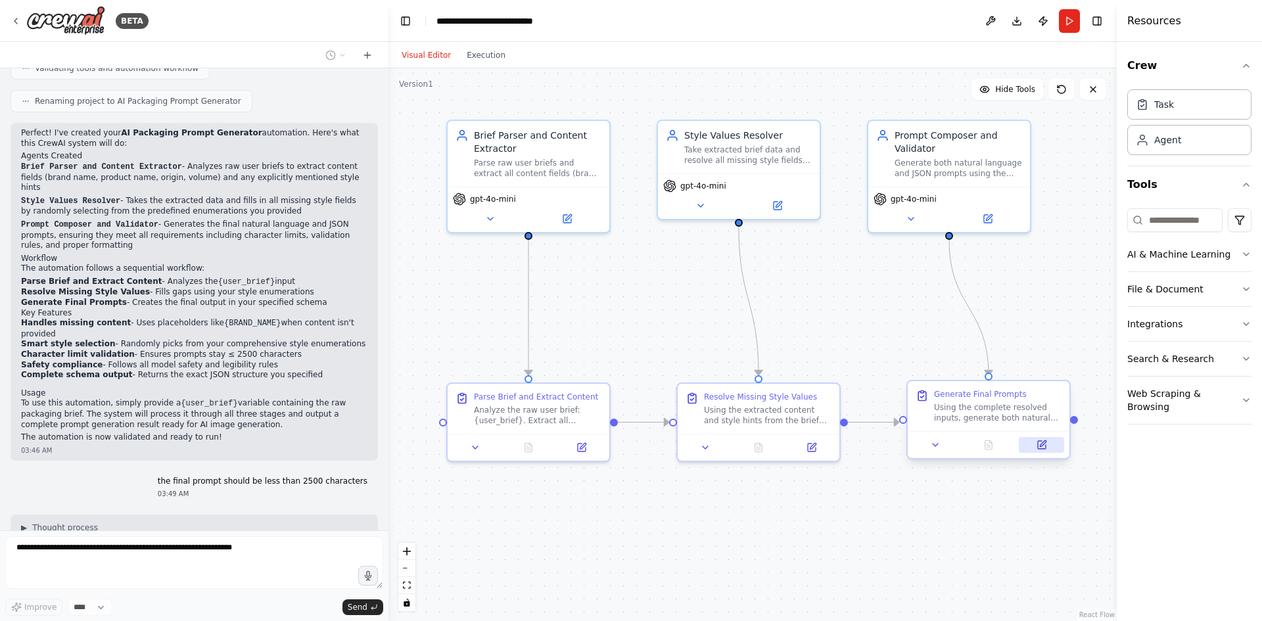
click at [1037, 448] on icon at bounding box center [1042, 445] width 11 height 11
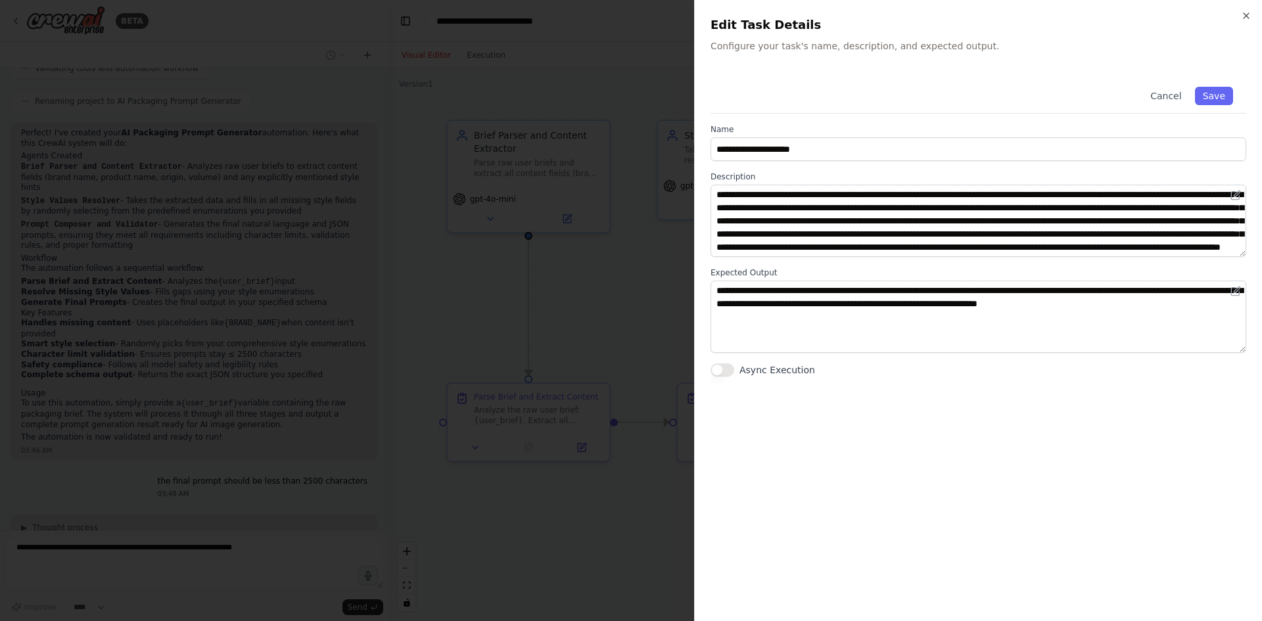
click at [627, 324] on div at bounding box center [631, 310] width 1262 height 621
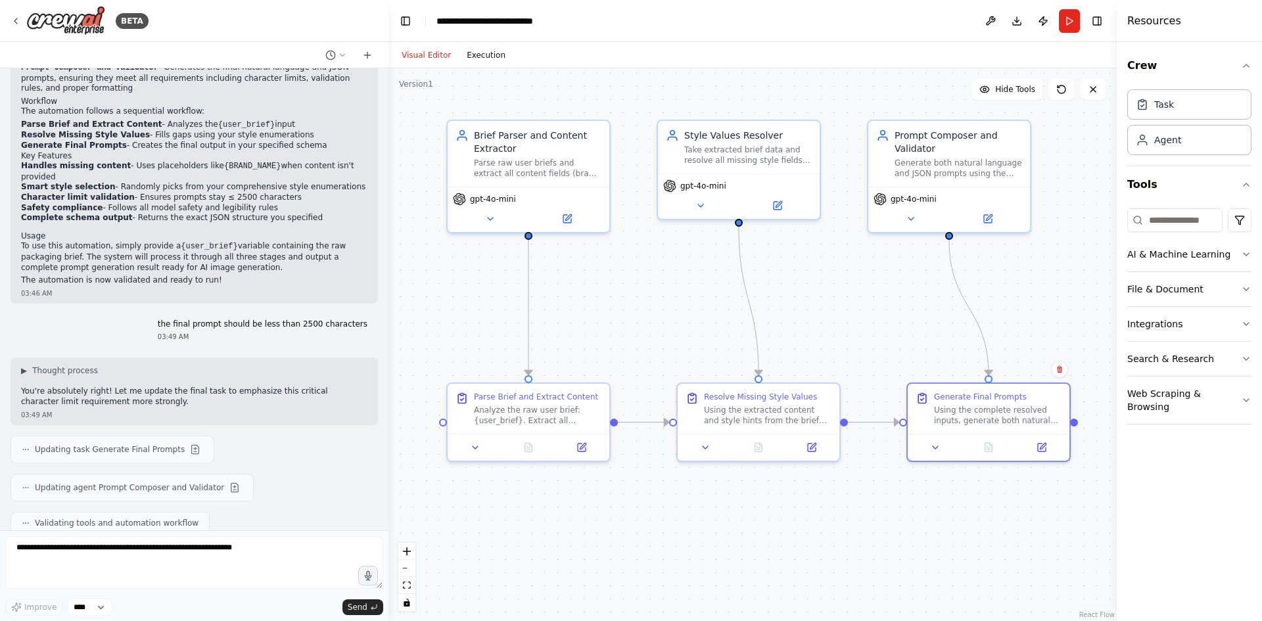
click at [485, 51] on button "Execution" at bounding box center [486, 55] width 55 height 16
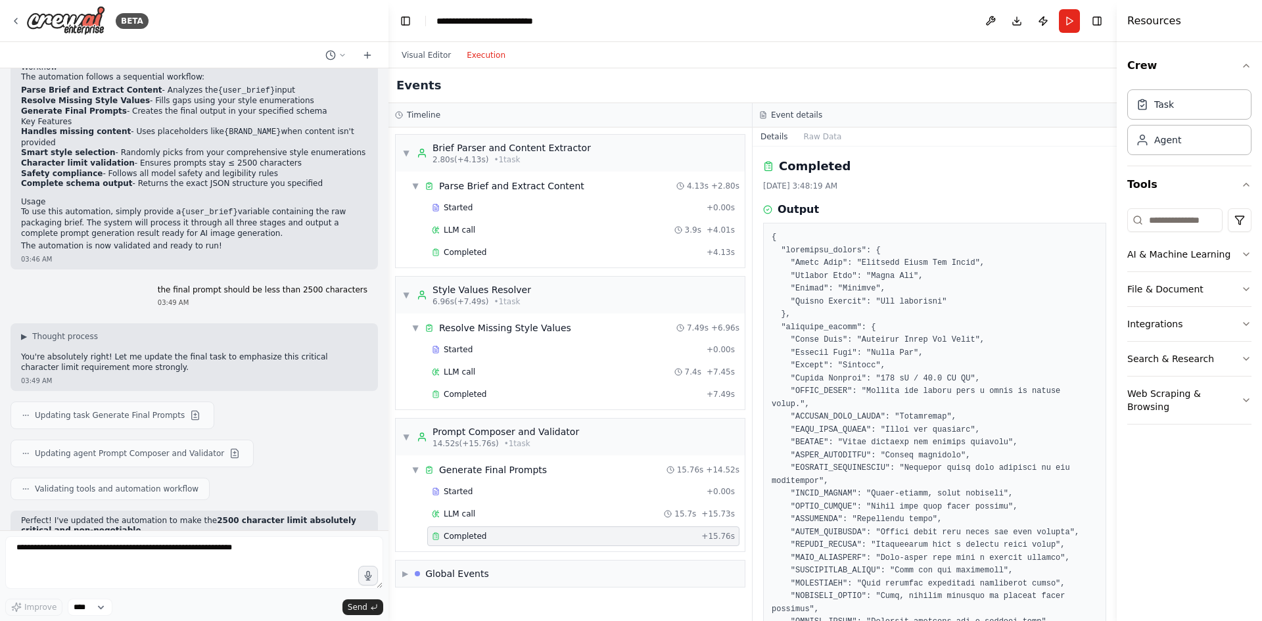
scroll to position [3088, 0]
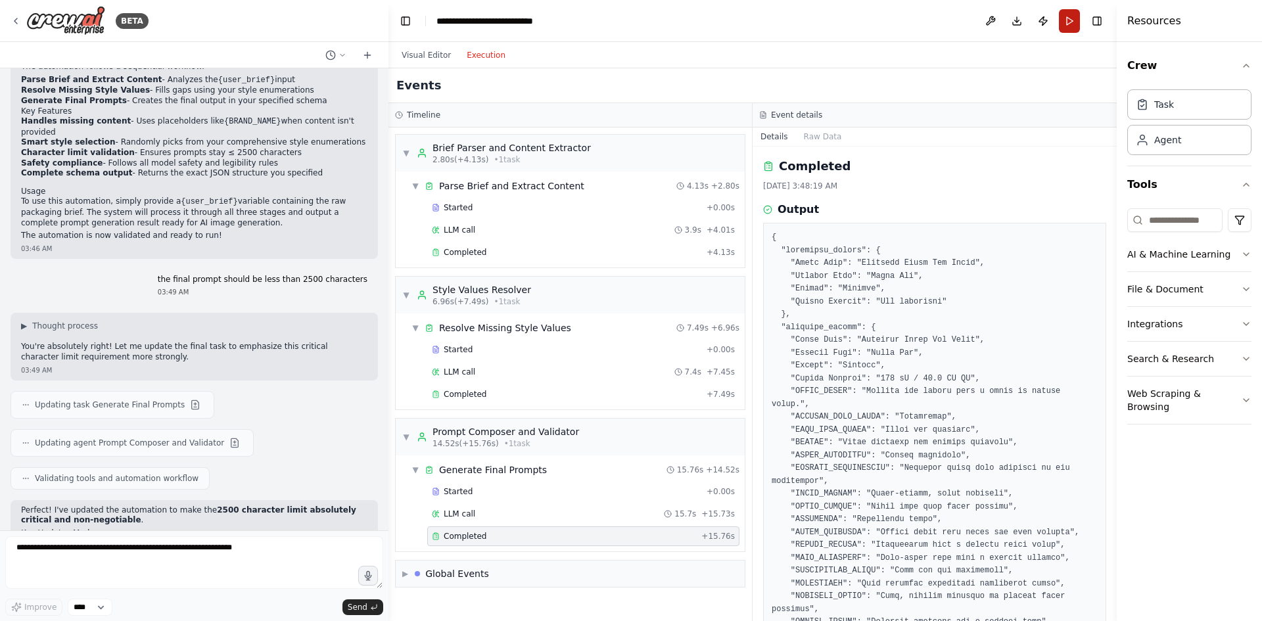
click at [1079, 19] on button "Run" at bounding box center [1069, 21] width 21 height 24
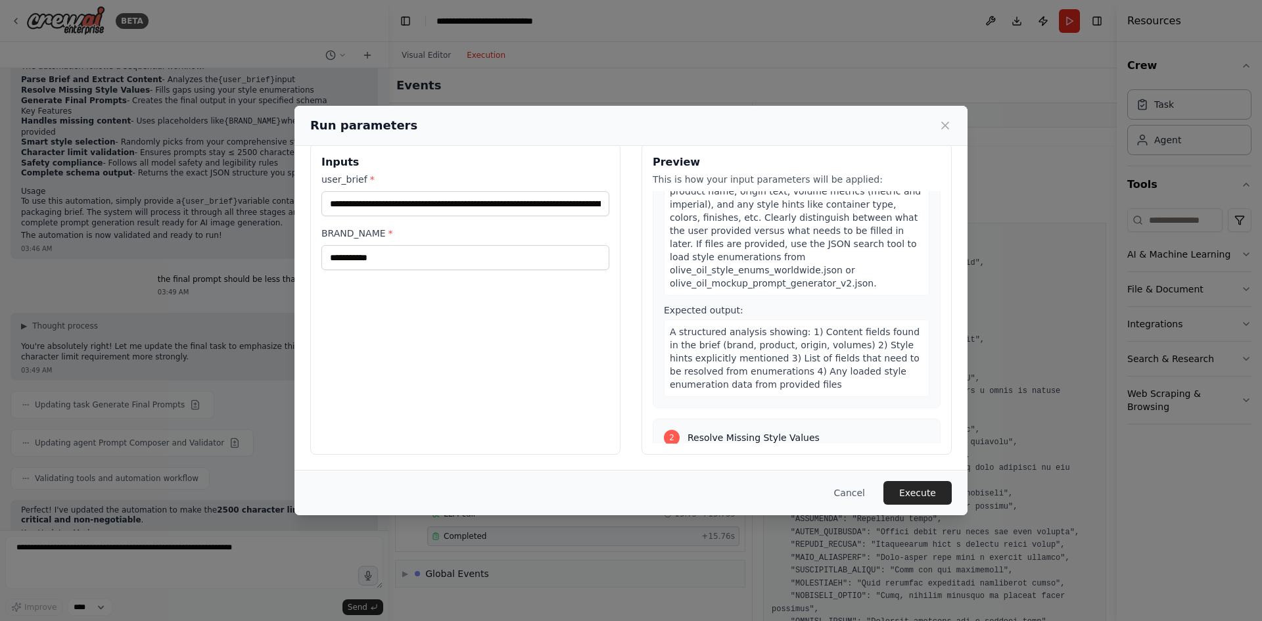
scroll to position [131, 0]
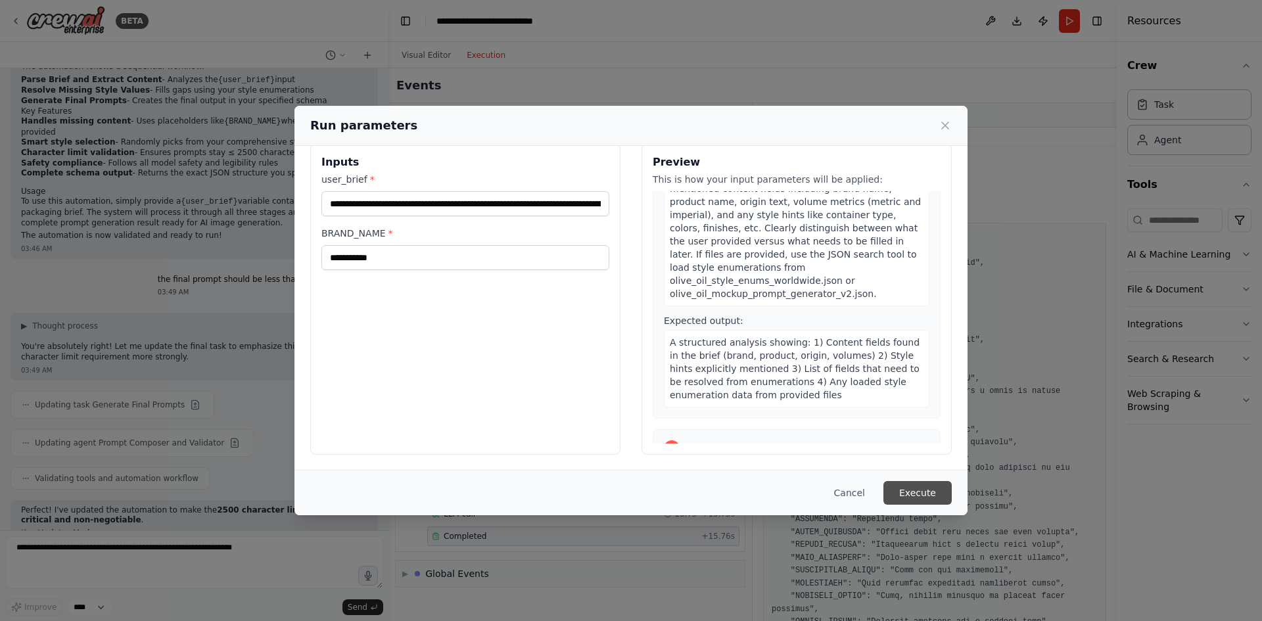
click at [912, 497] on button "Execute" at bounding box center [917, 493] width 68 height 24
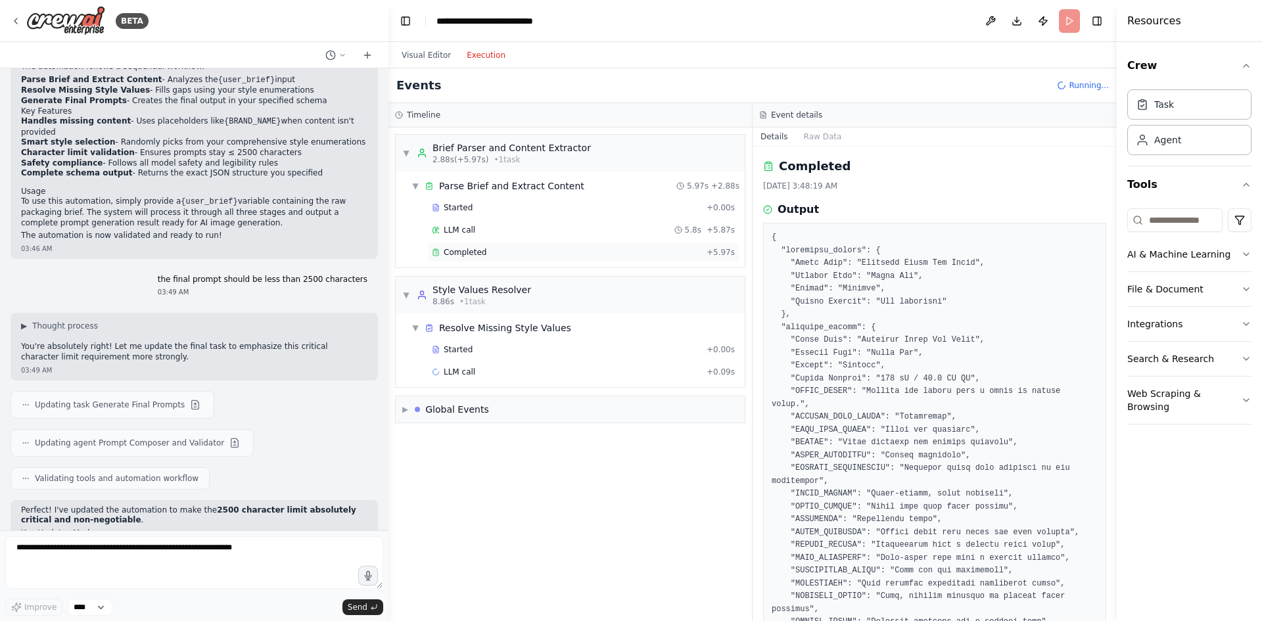
click at [542, 252] on div "Completed" at bounding box center [566, 252] width 269 height 11
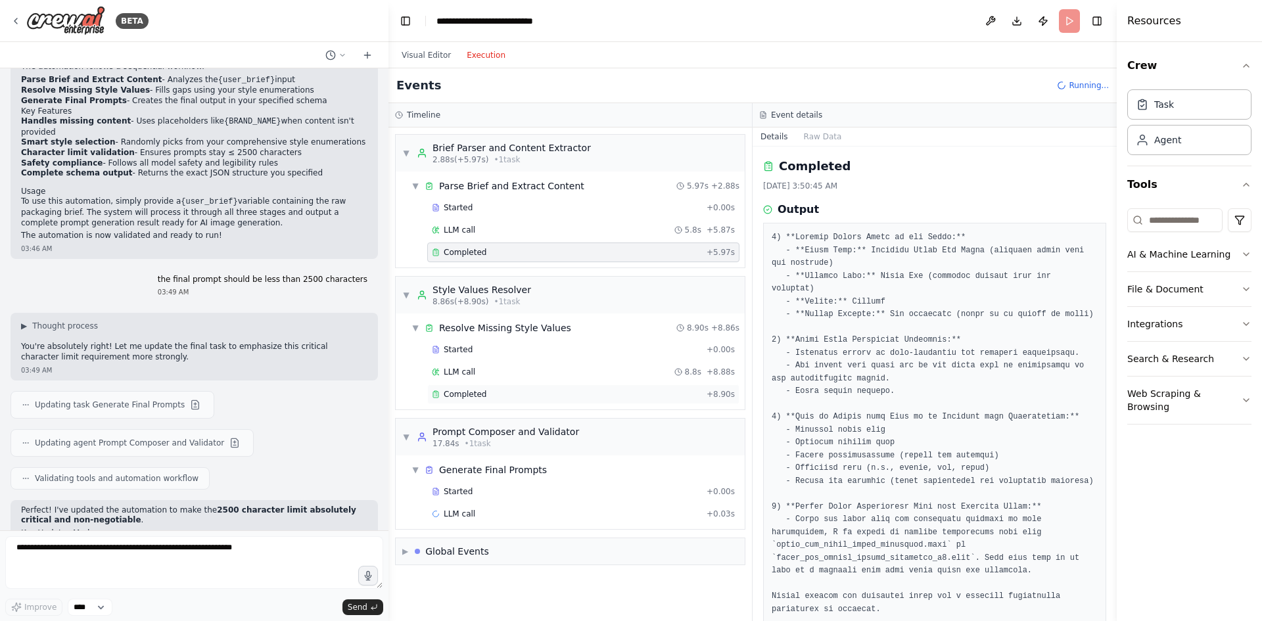
click at [530, 393] on div "Completed" at bounding box center [566, 394] width 269 height 11
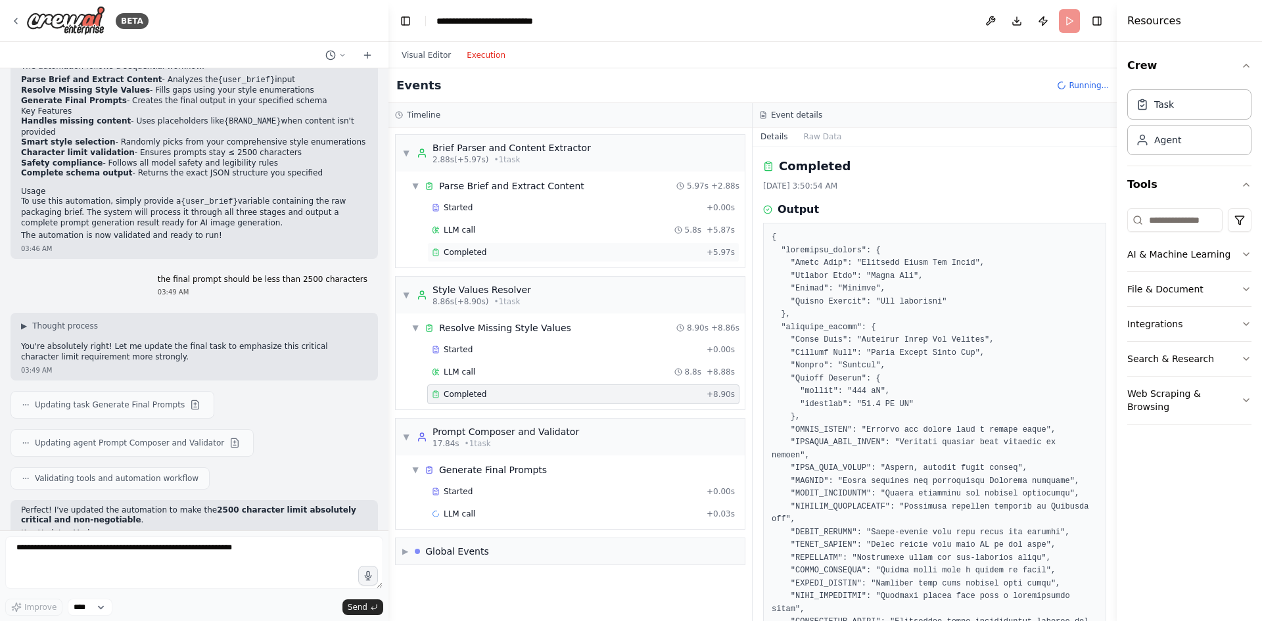
click at [517, 253] on div "Completed" at bounding box center [566, 252] width 269 height 11
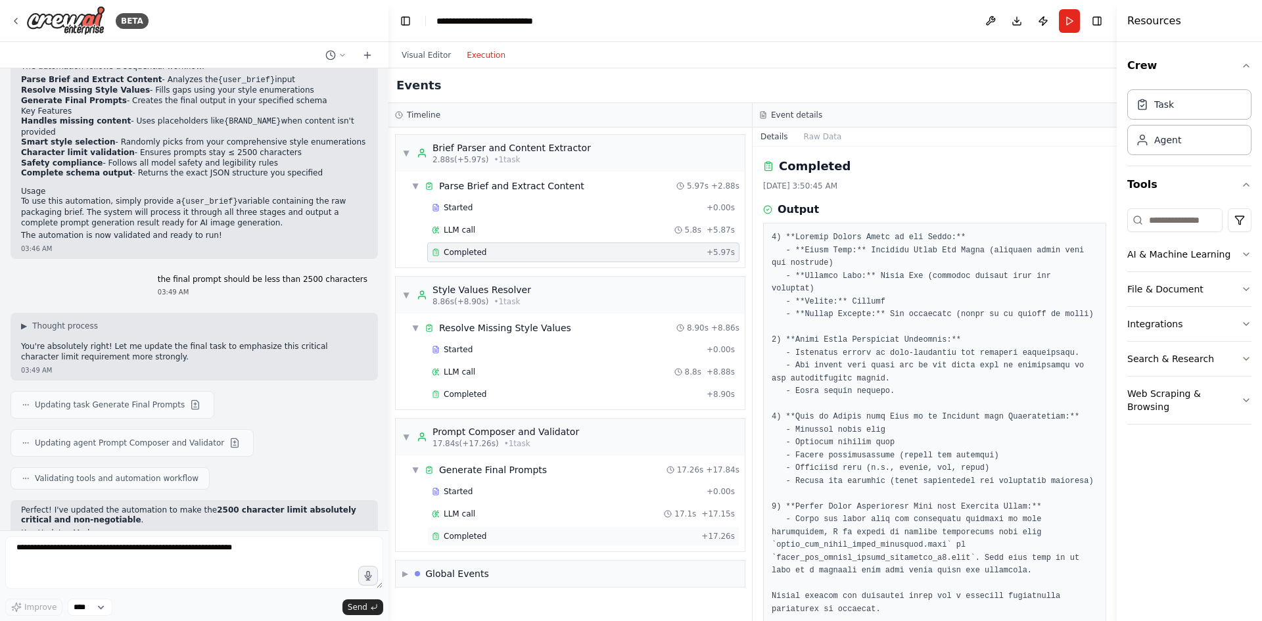
click at [522, 532] on div "Completed" at bounding box center [564, 536] width 264 height 11
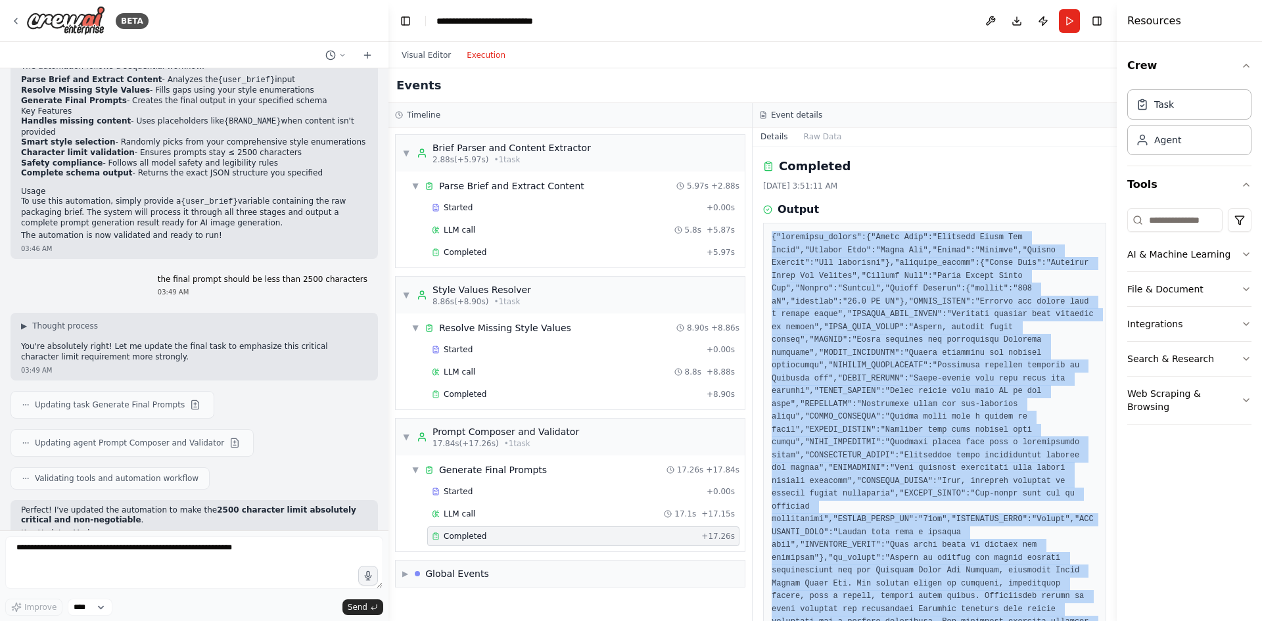
drag, startPoint x: 820, startPoint y: 233, endPoint x: 803, endPoint y: 402, distance: 169.8
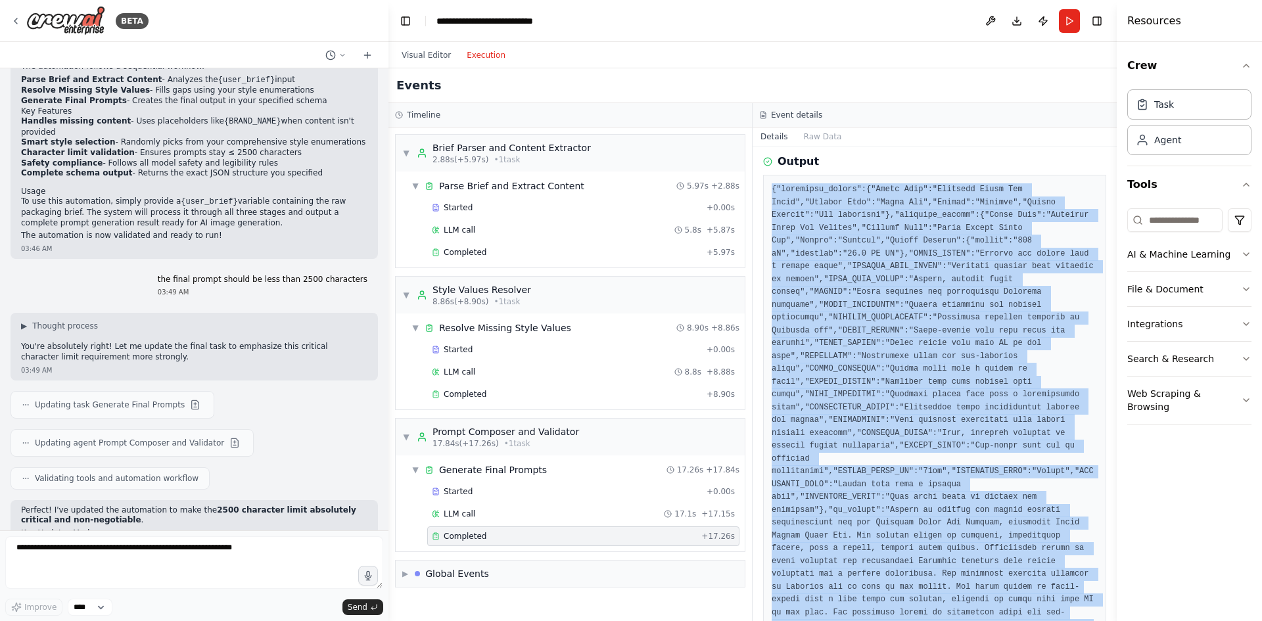
scroll to position [394, 0]
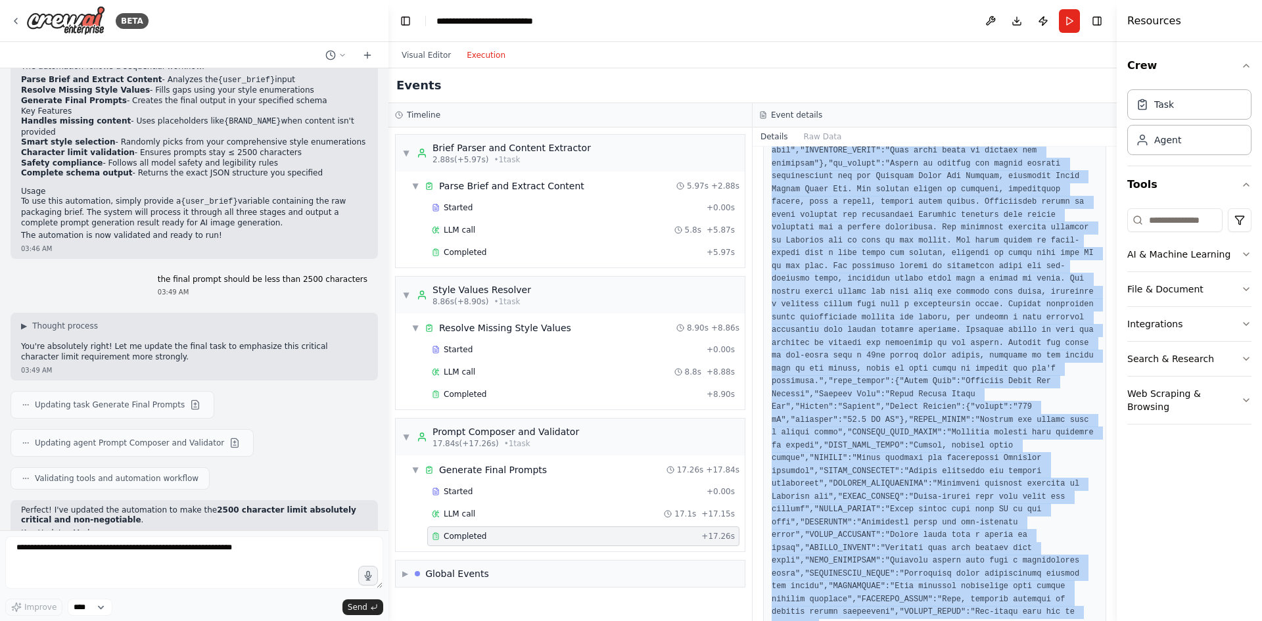
copy pre "{"extracted_inputs":{"Brand Name":"Tunisian Olive Oil Brand","Product Name":"Ol…"
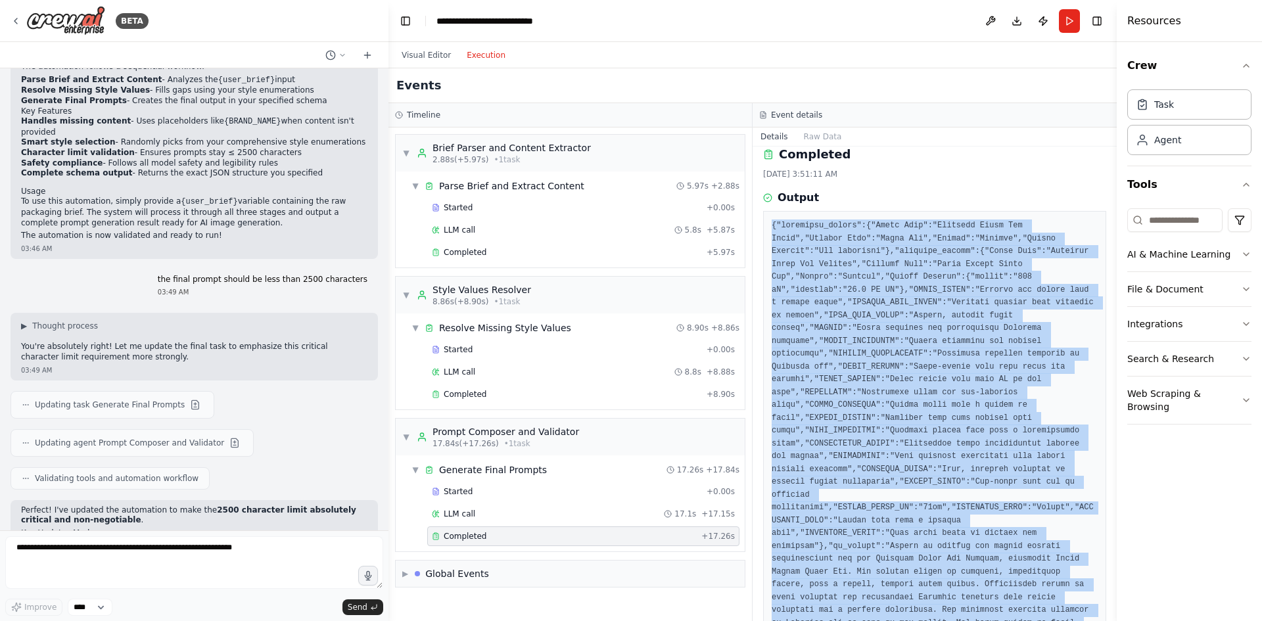
scroll to position [0, 0]
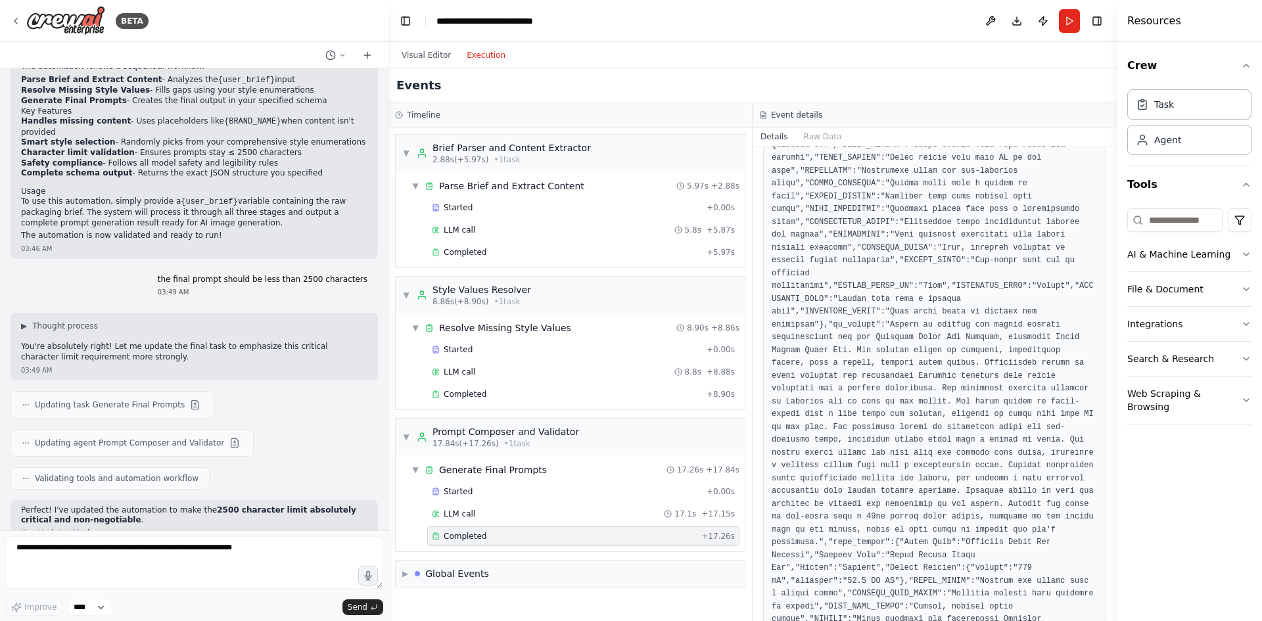
scroll to position [394, 0]
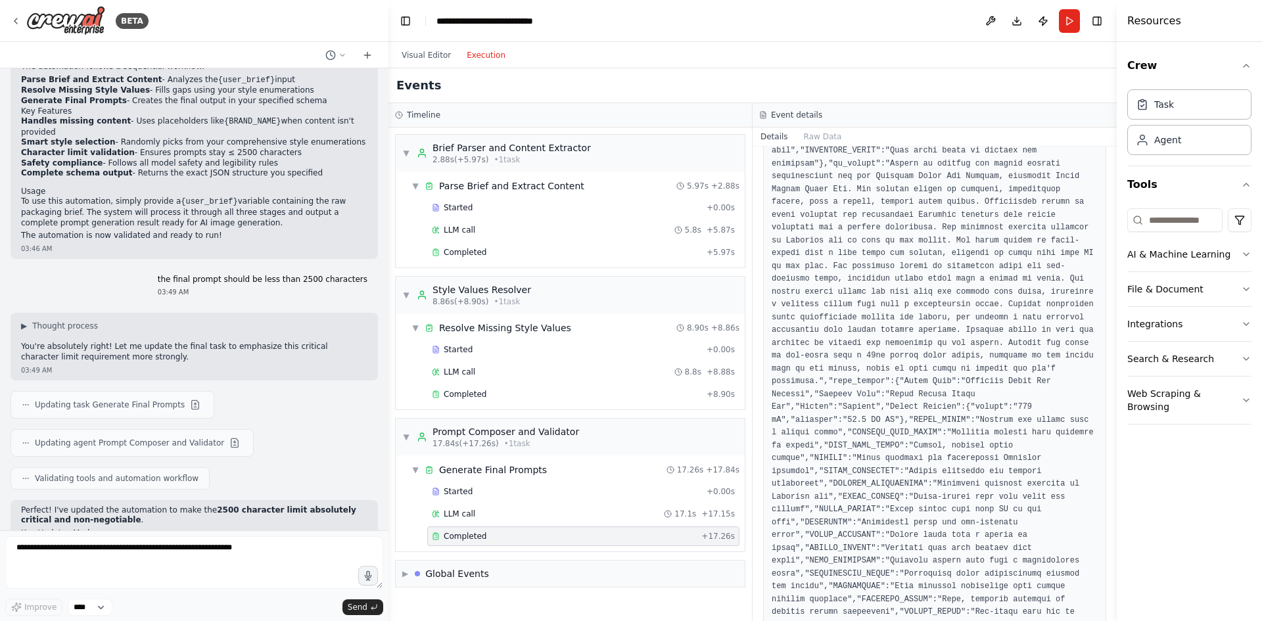
click at [221, 600] on div "Improve **** Send" at bounding box center [194, 607] width 378 height 17
click at [222, 568] on textarea at bounding box center [194, 562] width 378 height 53
click at [298, 557] on textarea at bounding box center [194, 562] width 378 height 53
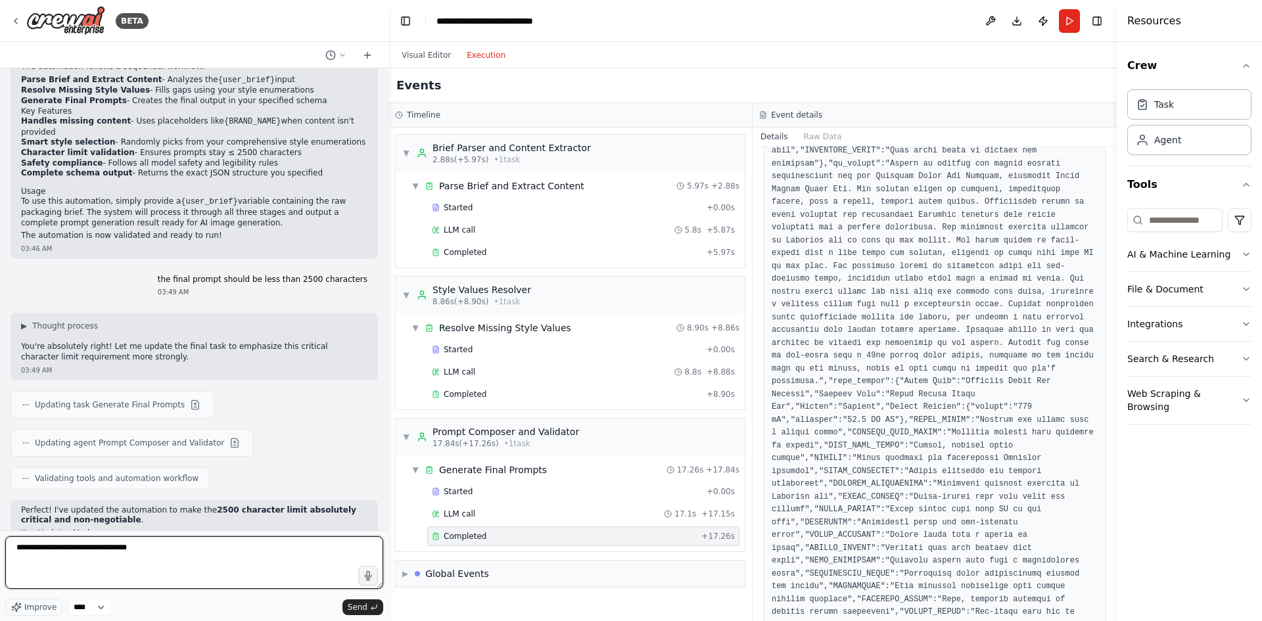
type textarea "**********"
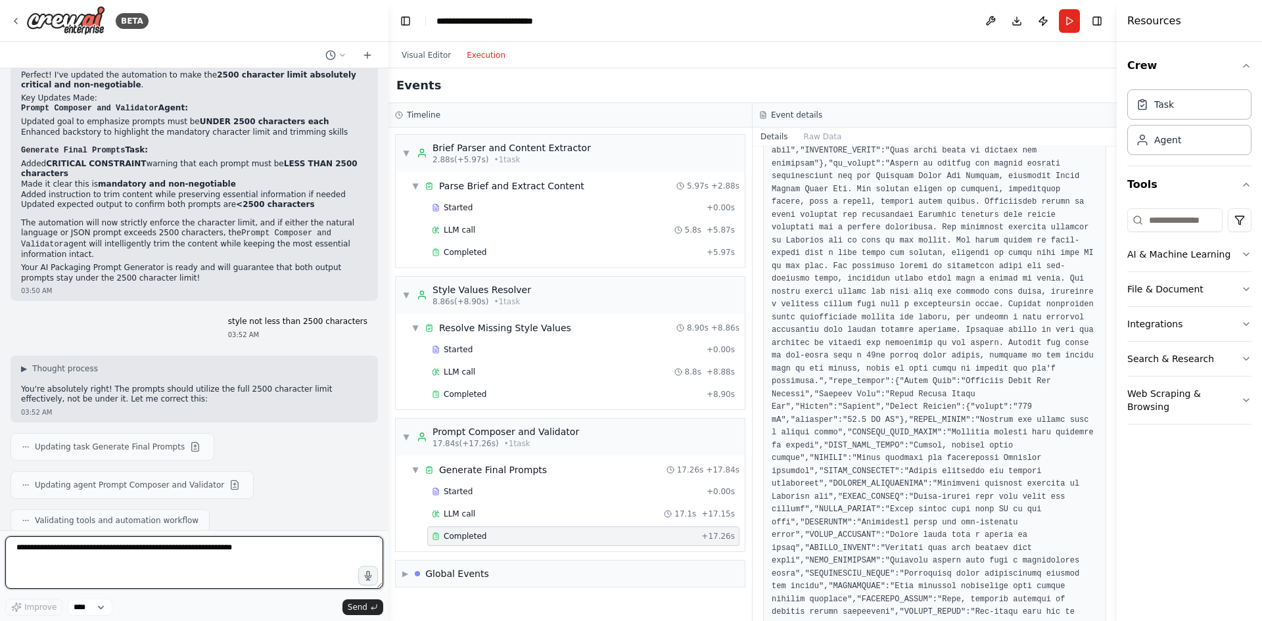
scroll to position [3533, 0]
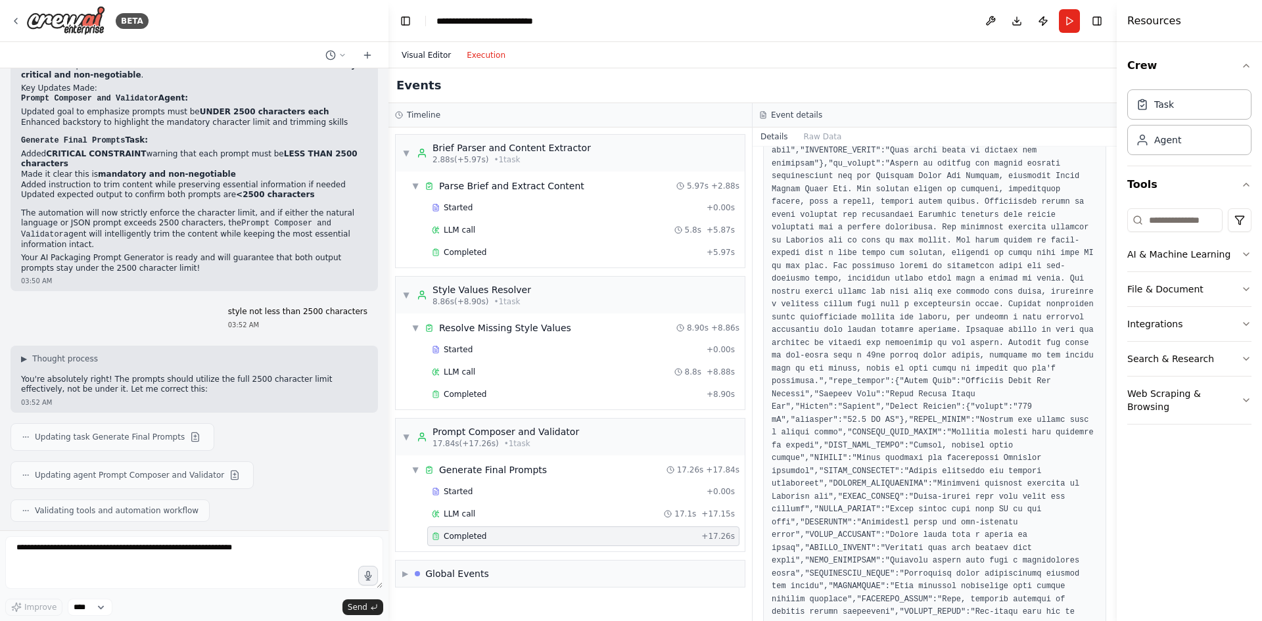
click at [429, 52] on button "Visual Editor" at bounding box center [426, 55] width 65 height 16
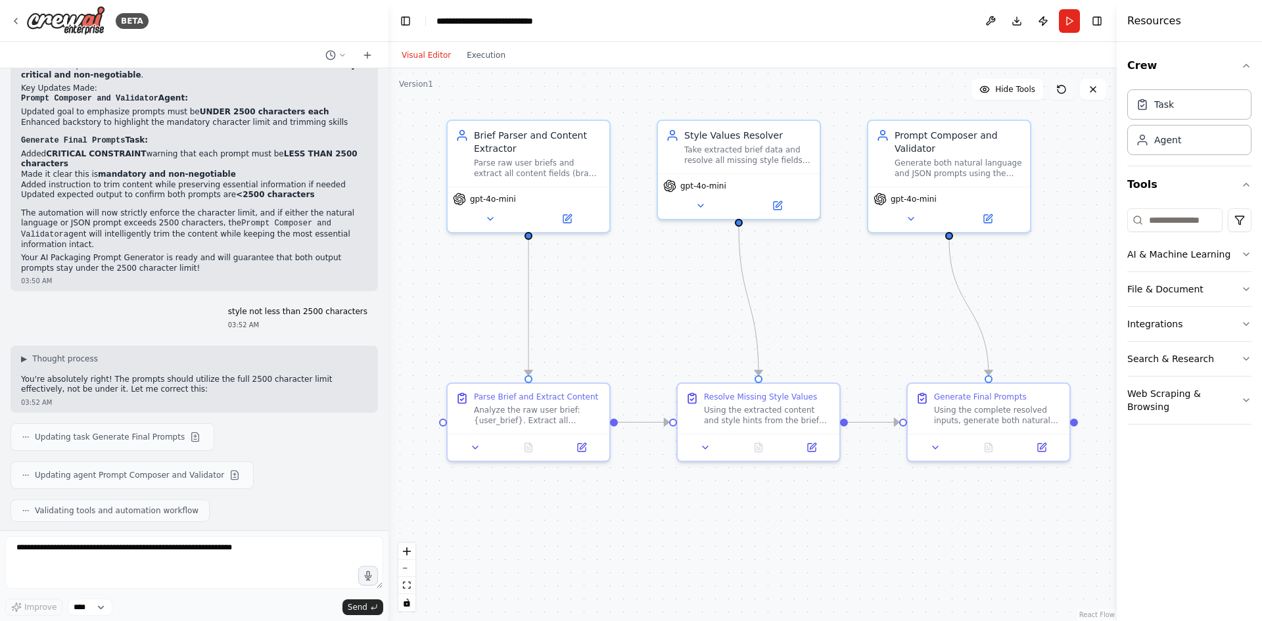
click at [1054, 88] on button at bounding box center [1061, 89] width 26 height 21
click at [844, 91] on div ".deletable-edge-delete-btn { width: 20px; height: 20px; border: 0px solid #ffff…" at bounding box center [752, 344] width 728 height 553
click at [187, 429] on button at bounding box center [195, 437] width 16 height 16
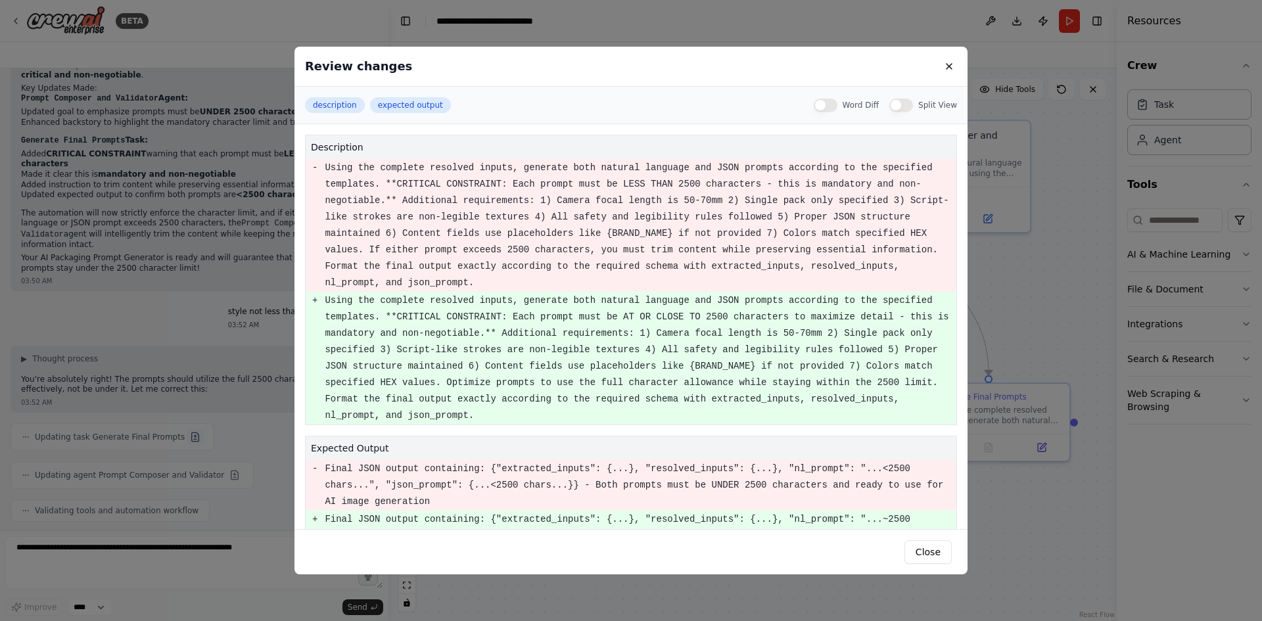
click at [176, 220] on div "Review changes description expected output Word Diff Split View description - U…" at bounding box center [631, 310] width 1262 height 621
